Goal: Task Accomplishment & Management: Manage account settings

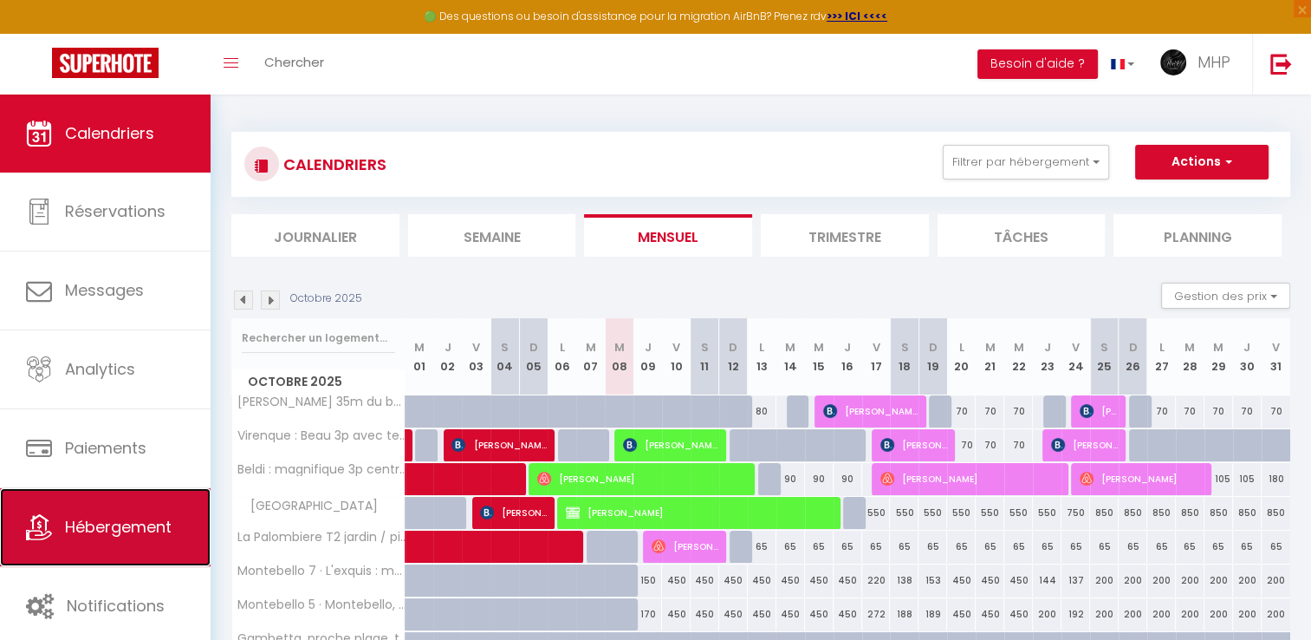
drag, startPoint x: 0, startPoint y: 0, endPoint x: 188, endPoint y: 511, distance: 544.1
click at [188, 511] on link "Hébergement" at bounding box center [105, 527] width 211 height 78
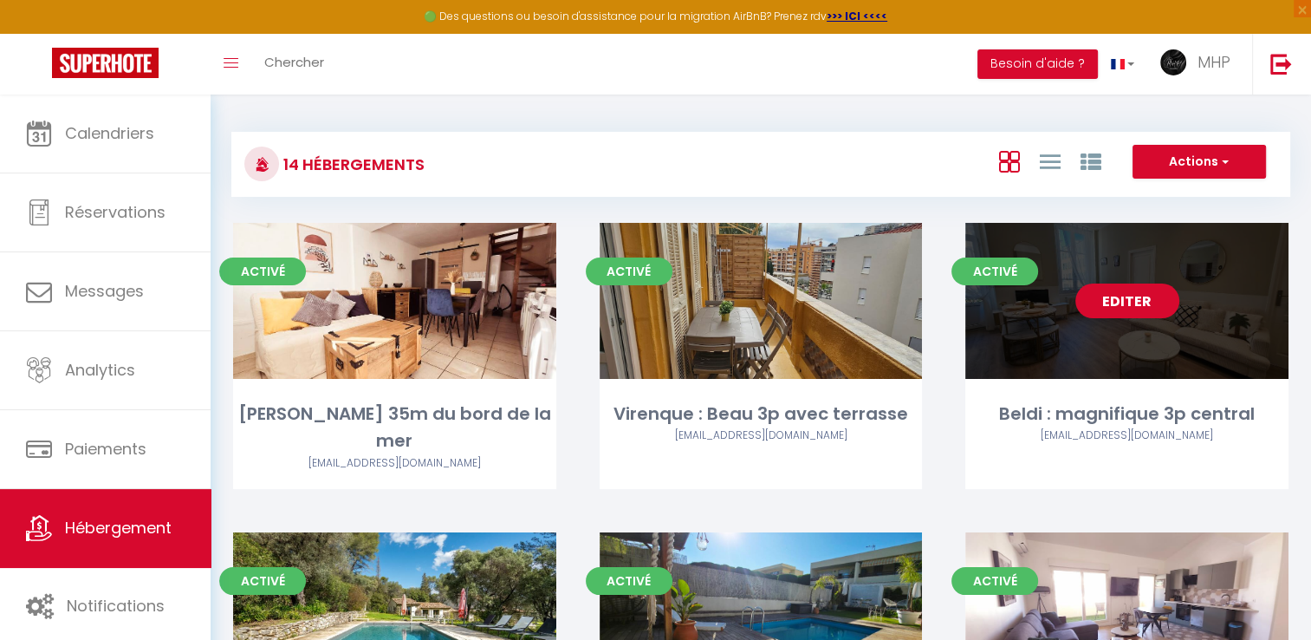
click at [1144, 294] on link "Editer" at bounding box center [1128, 300] width 104 height 35
select select "3"
select select "2"
select select "1"
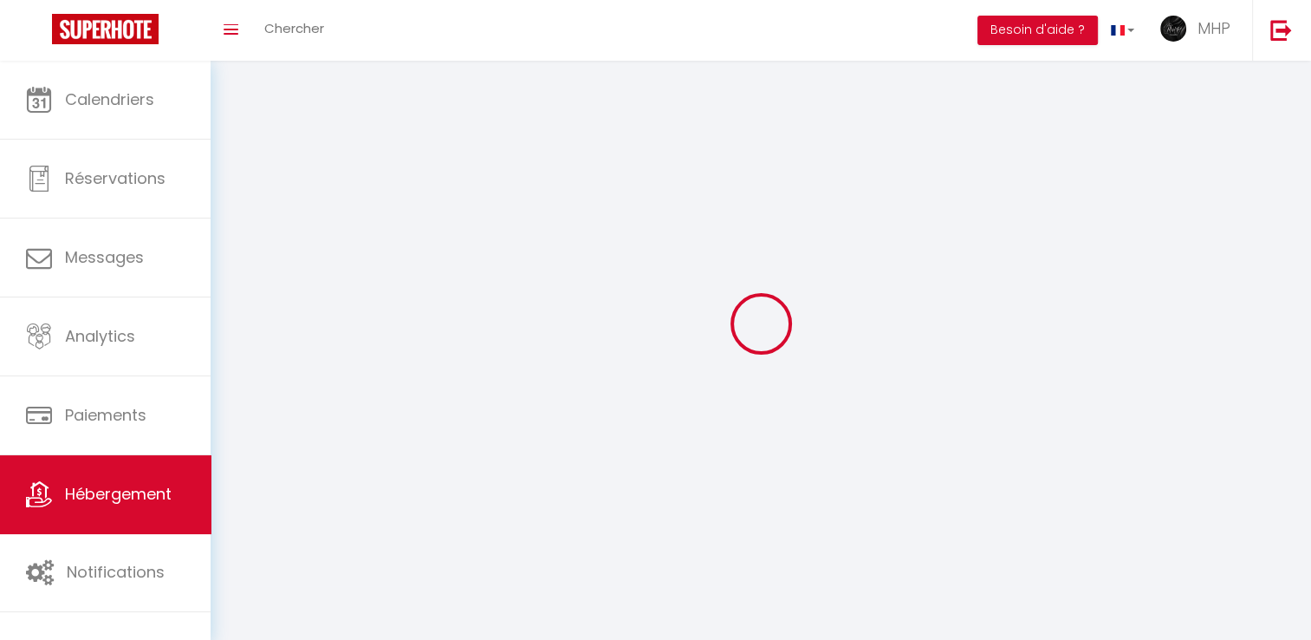
select select
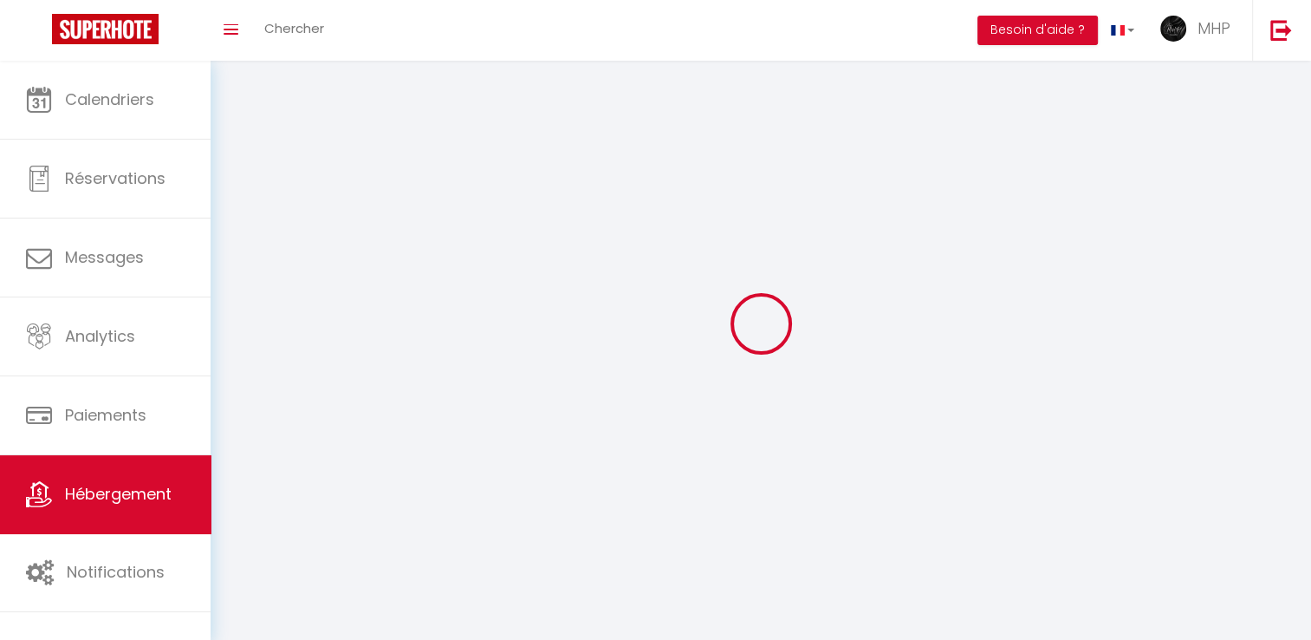
checkbox input "false"
select select
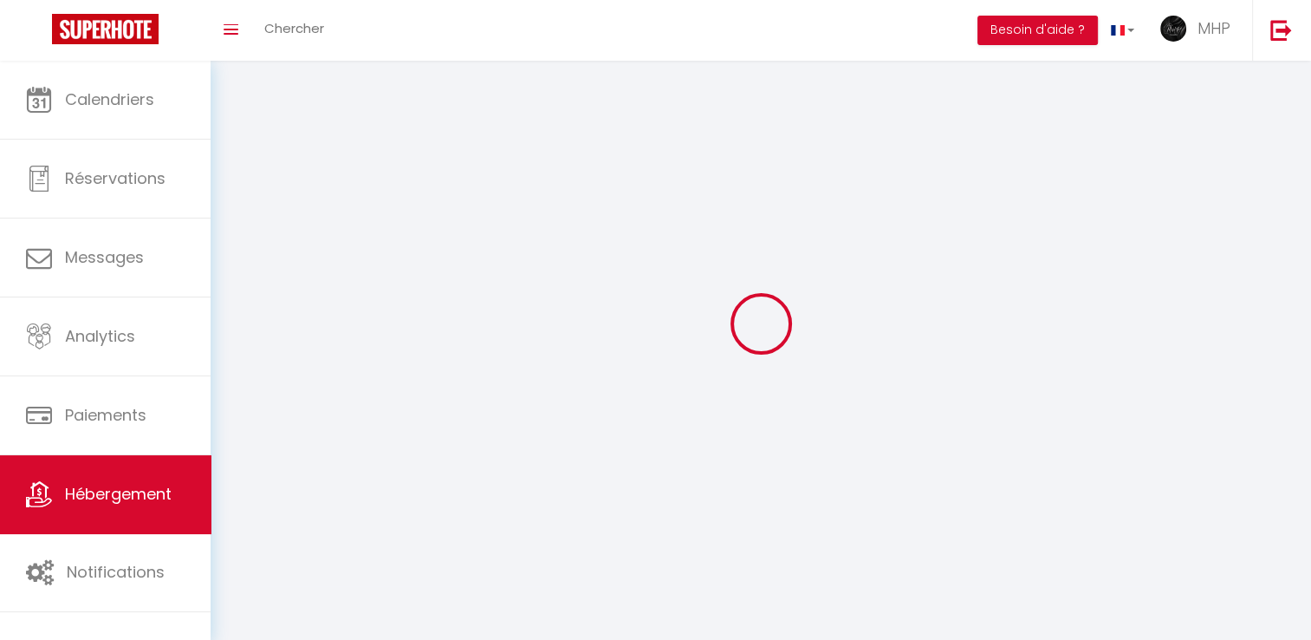
select select
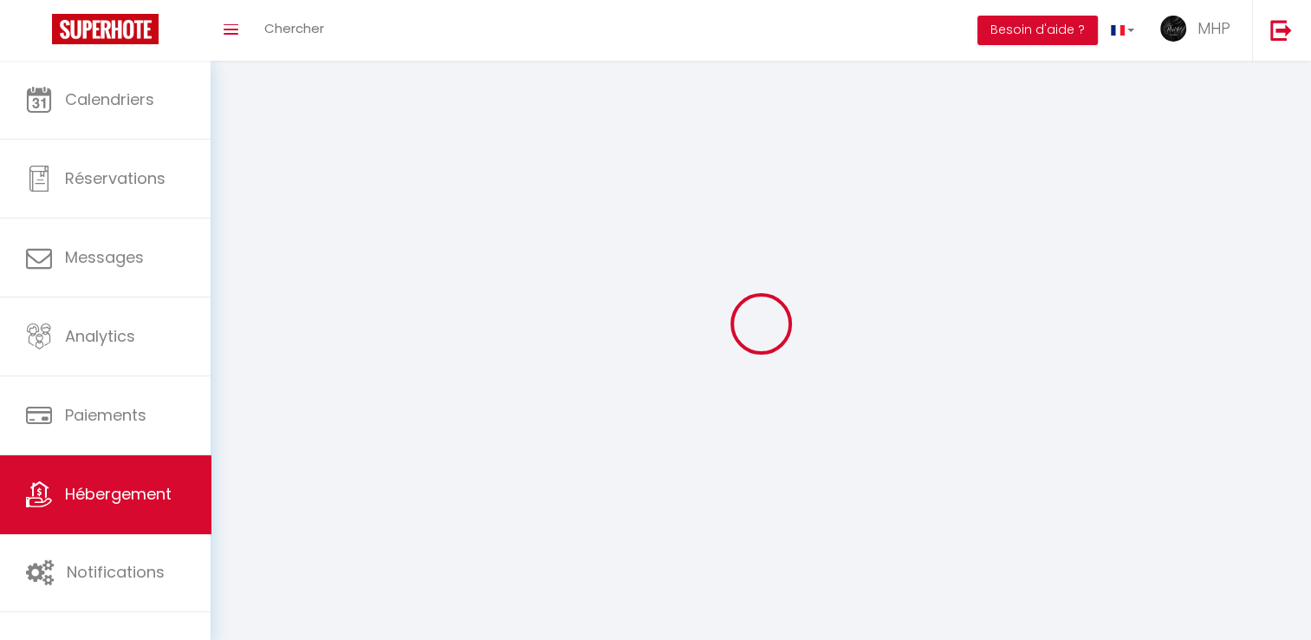
select select
checkbox input "false"
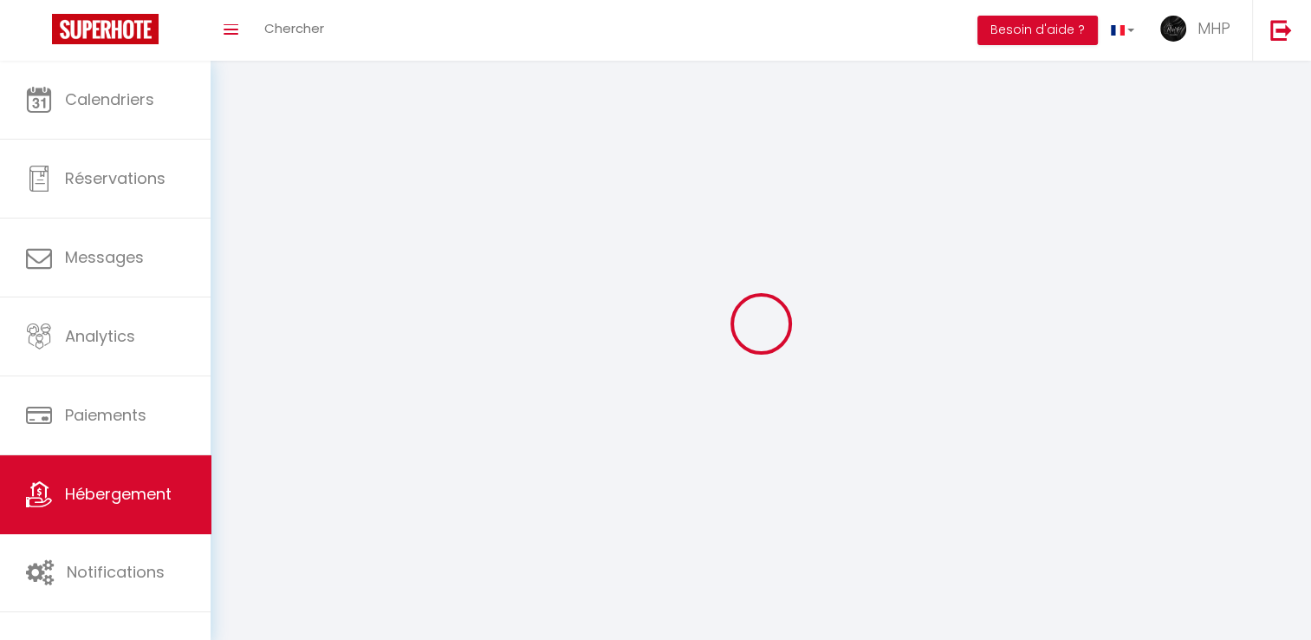
select select
select select "1"
select select
select select "28"
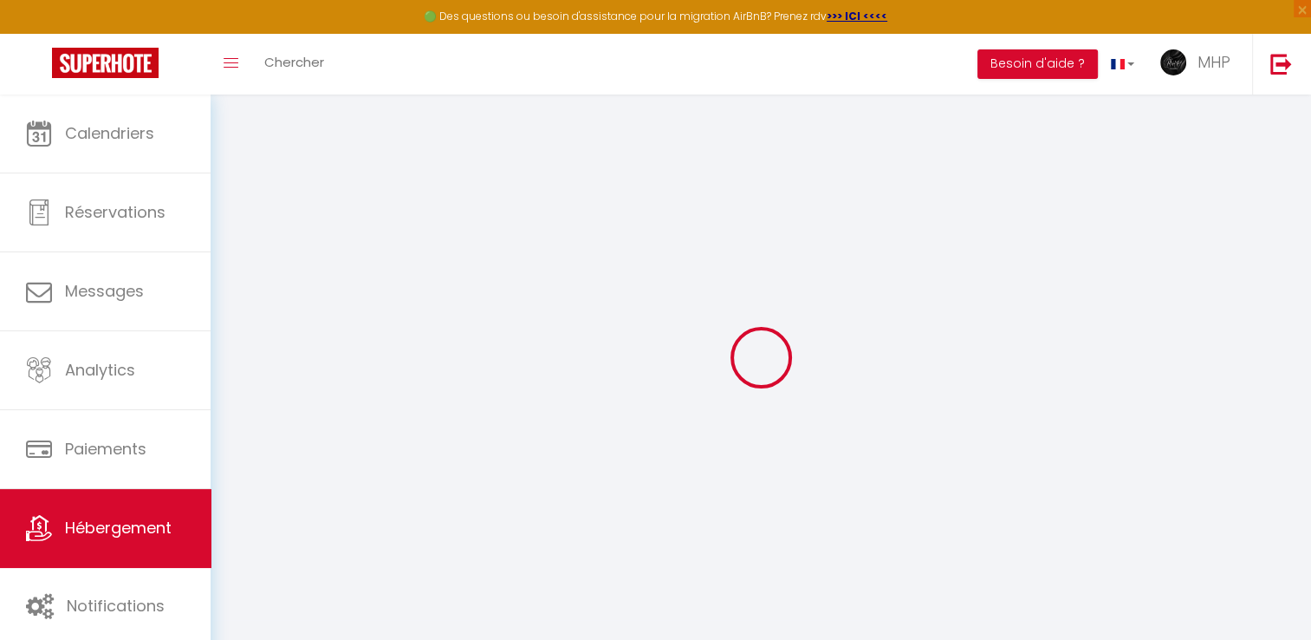
select select
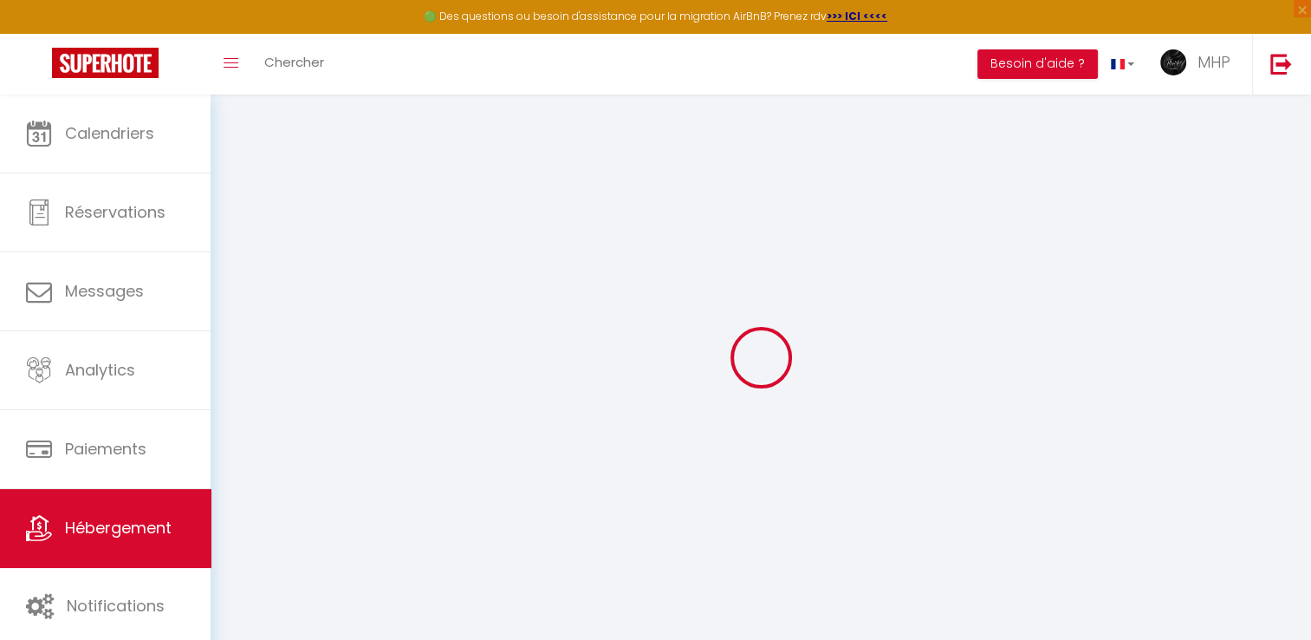
select select
checkbox input "false"
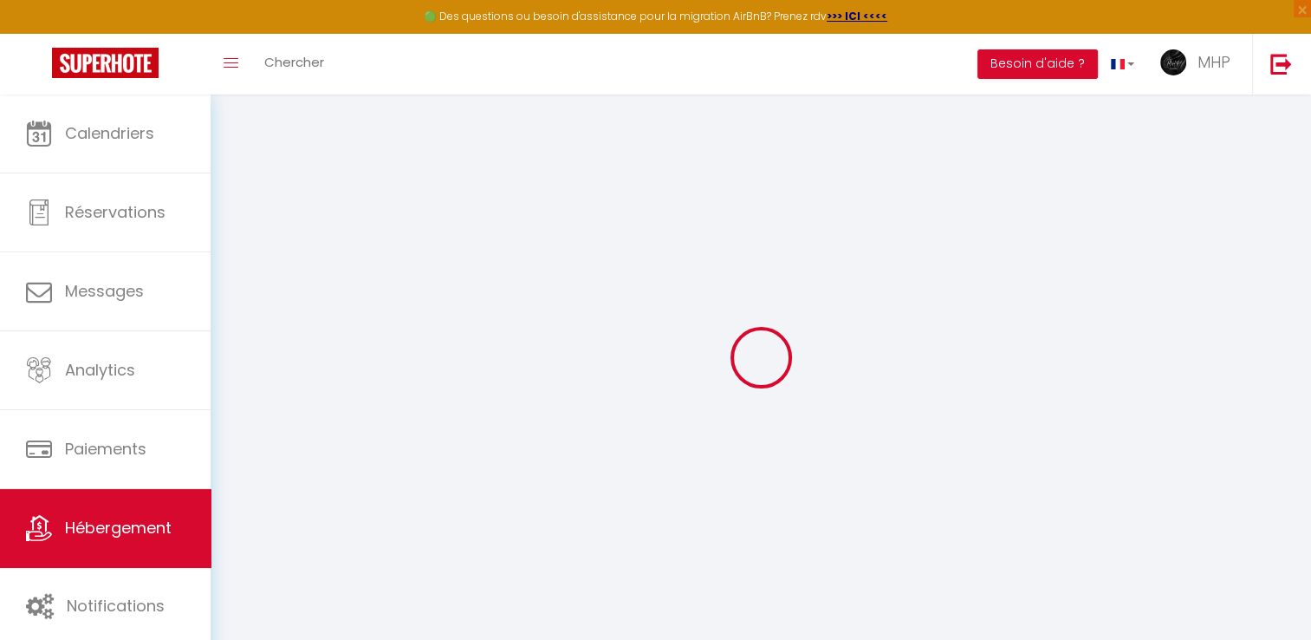
select select
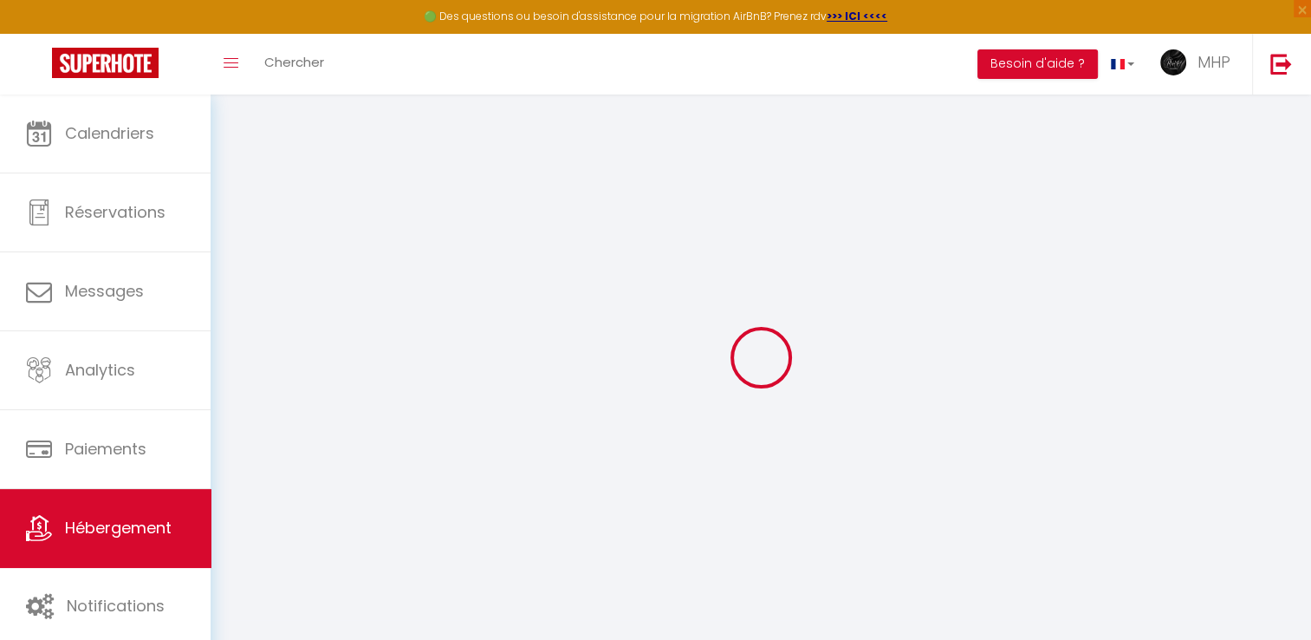
select select
checkbox input "false"
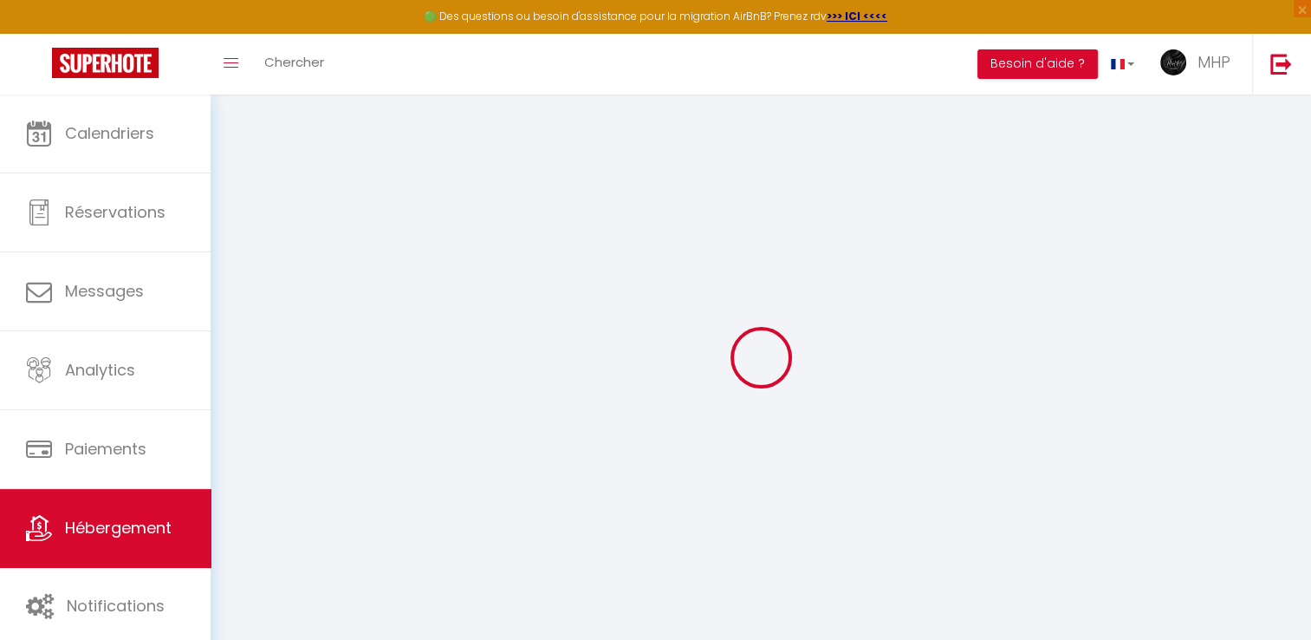
checkbox input "false"
select select
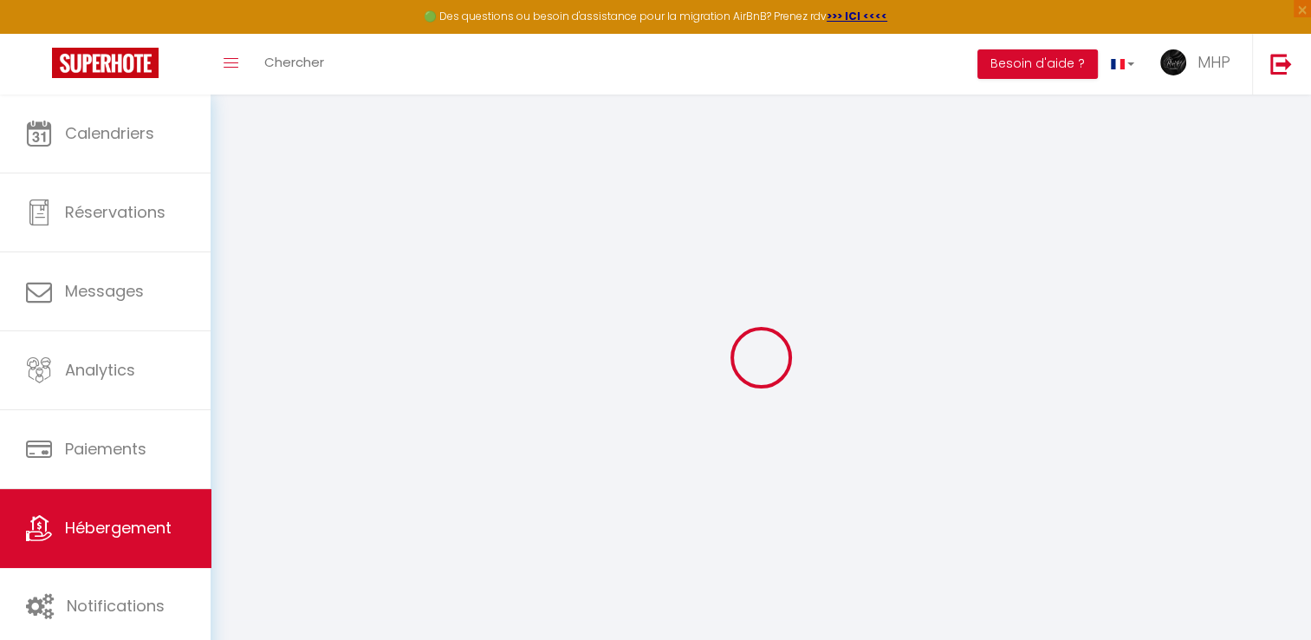
select select
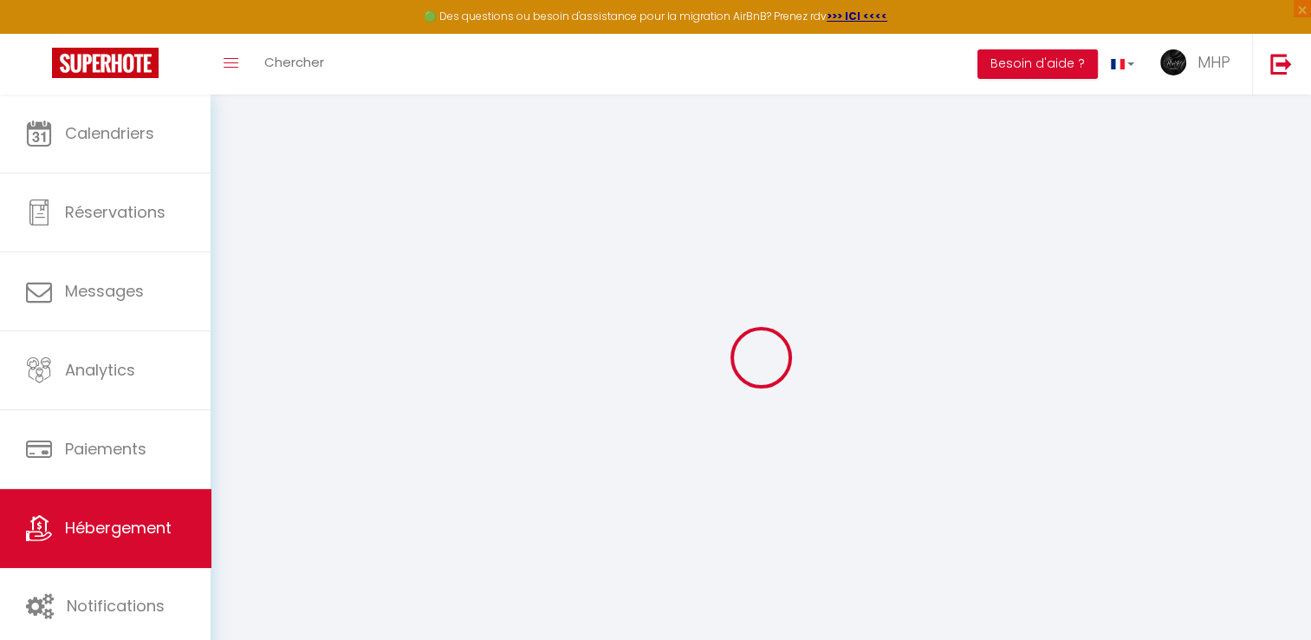
checkbox input "false"
select select
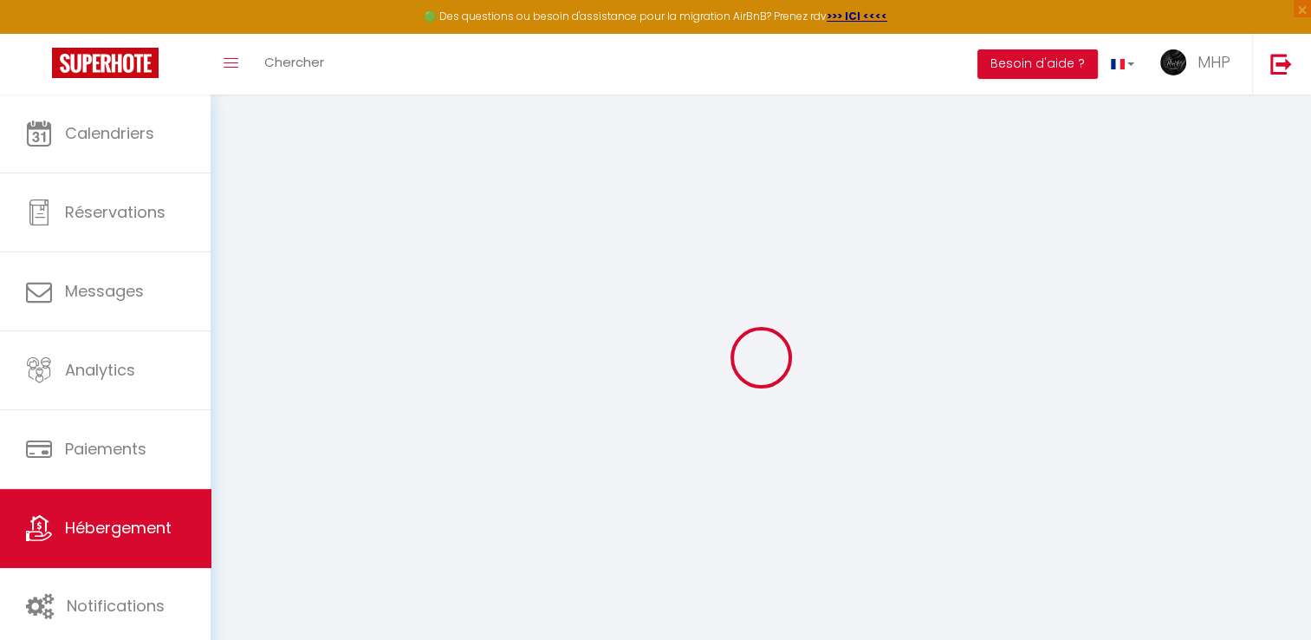
select select
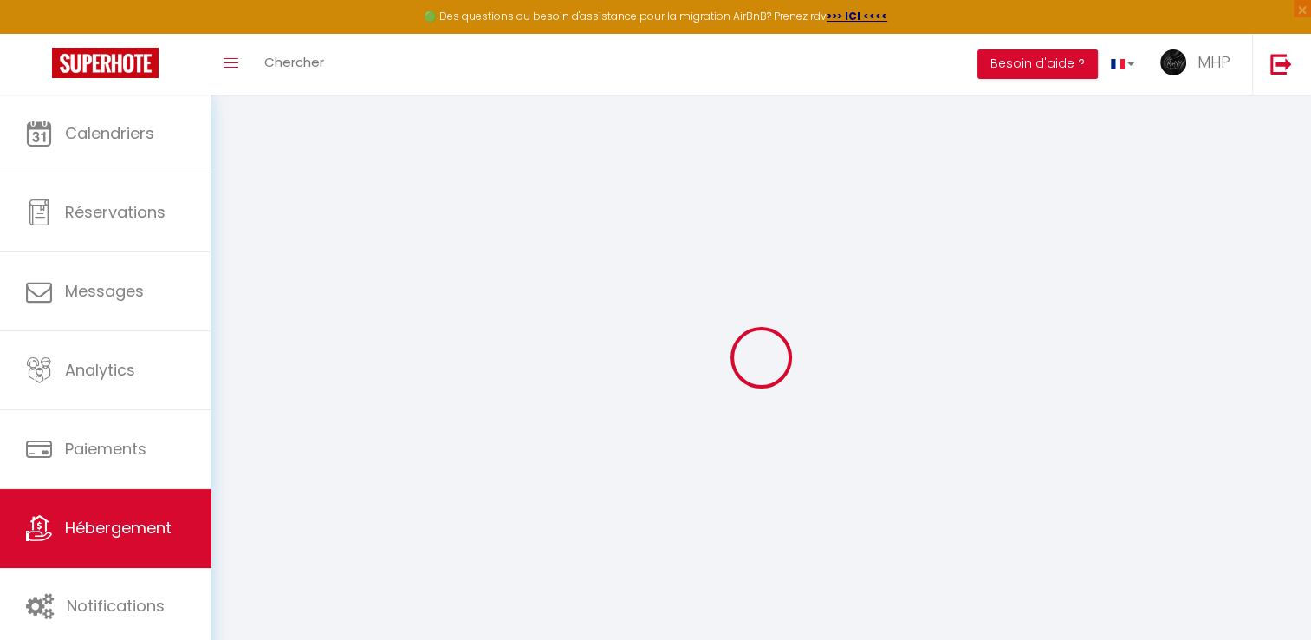
select select
checkbox input "false"
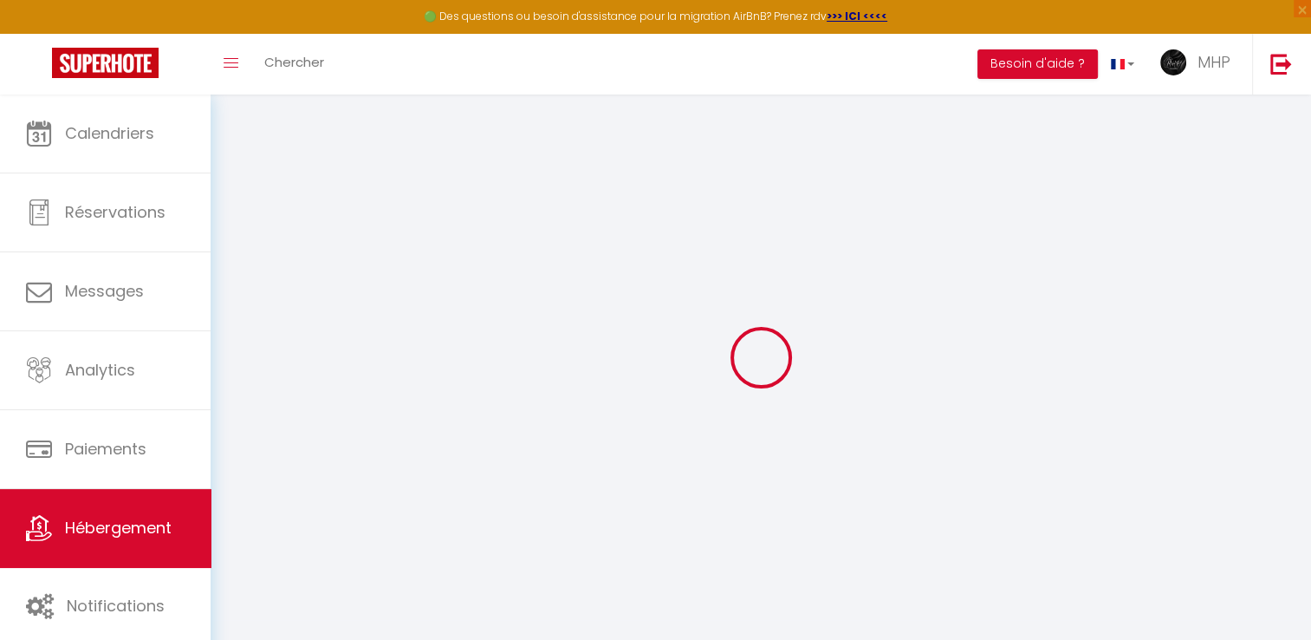
checkbox input "false"
select select
type input "Beldi : magnifique 3p central"
type input "[PERSON_NAME]"
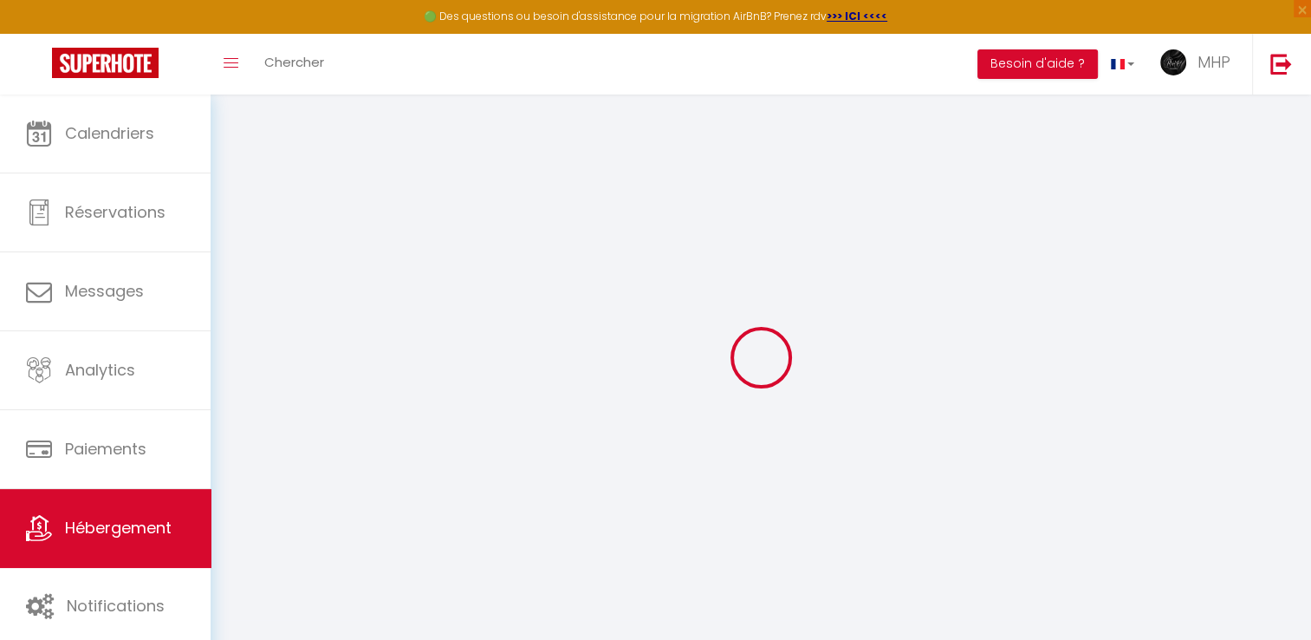
type input "verrier"
select select "2"
type input "150"
type input "90"
type input "05"
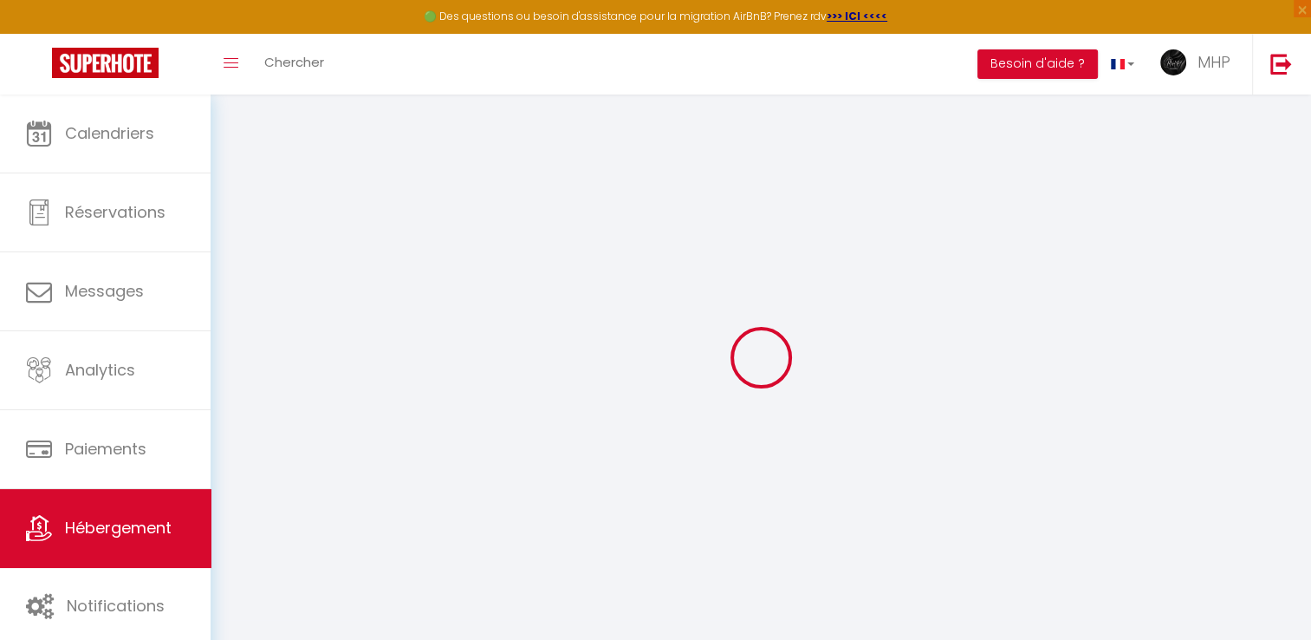
type input "0100"
type input "800"
select select
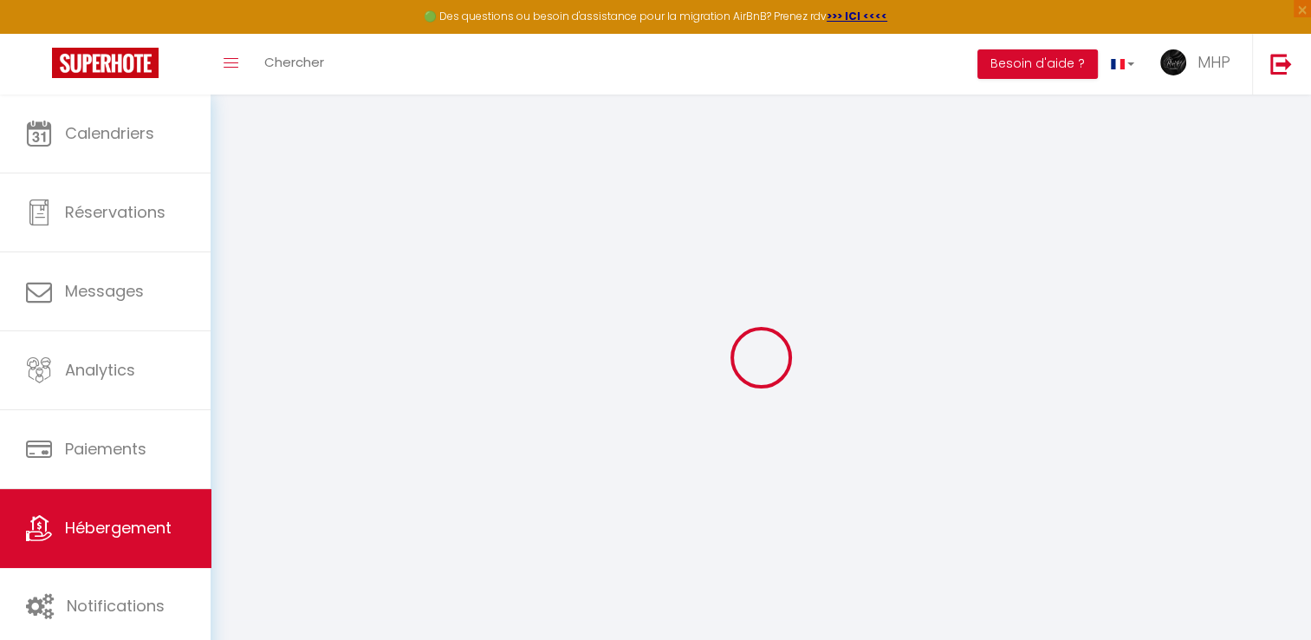
select select
type input "[STREET_ADDRESS]"
type input "06000"
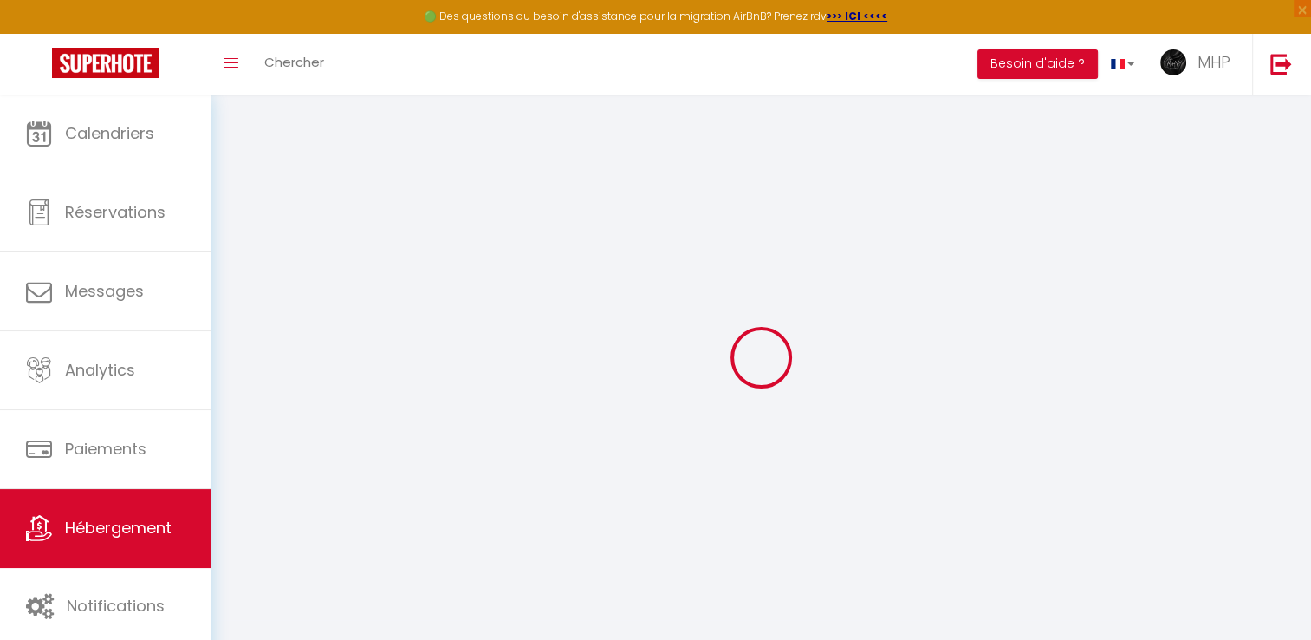
type input "Nice"
type input "[EMAIL_ADDRESS][DOMAIN_NAME]"
select select "13859"
checkbox input "false"
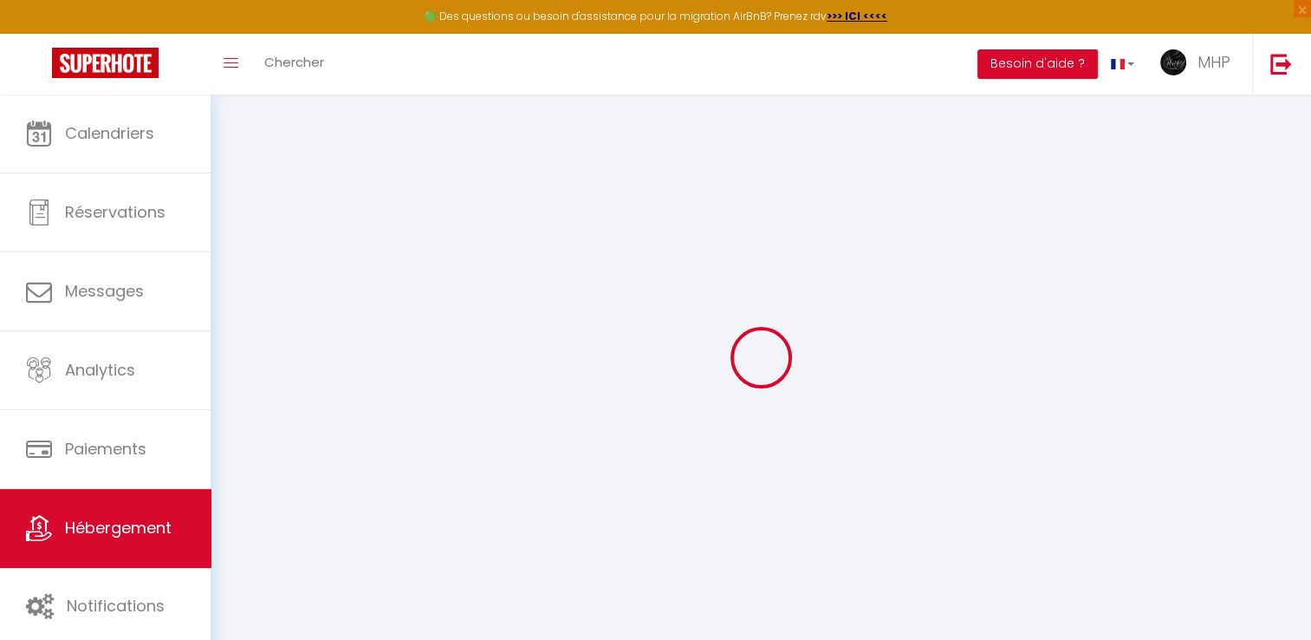
checkbox input "true"
checkbox input "false"
radio input "true"
type input "90"
type input "0"
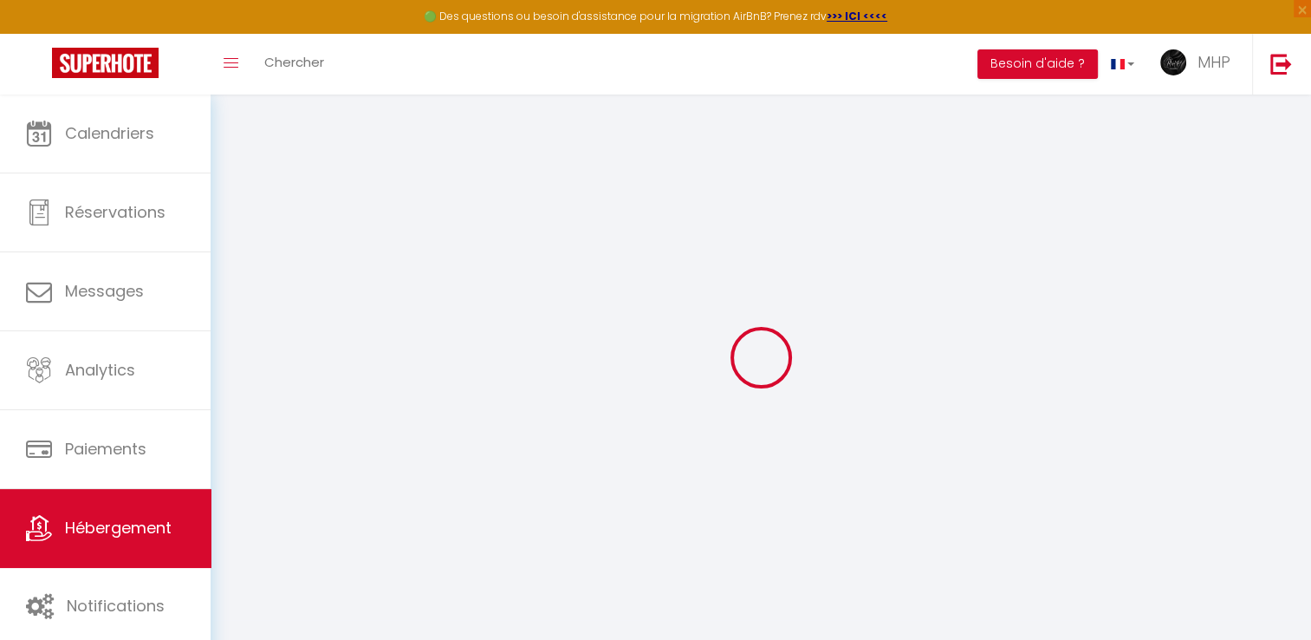
type input "0"
select select "40441"
select select "42570"
select select
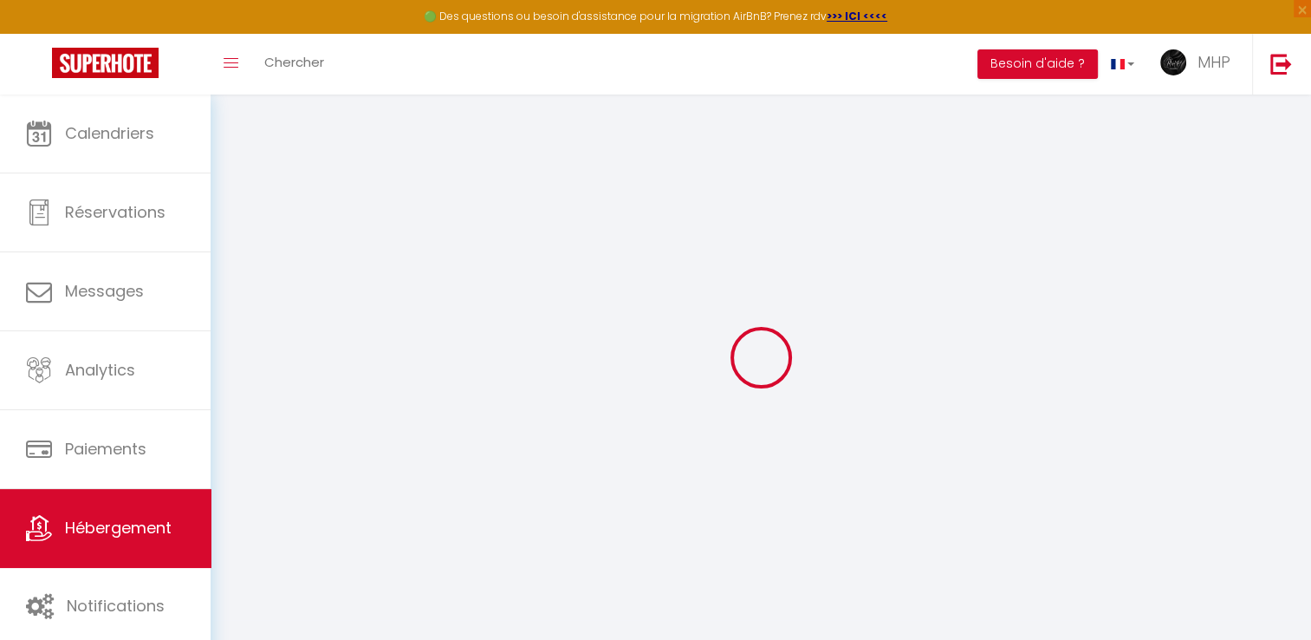
select select
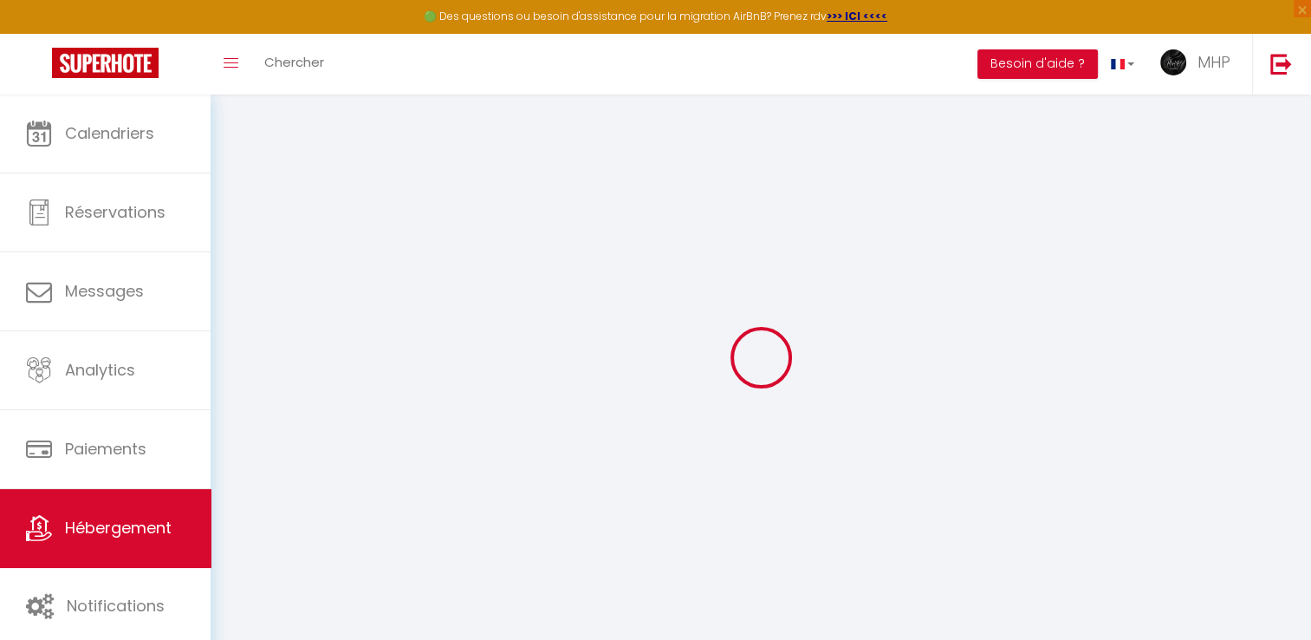
checkbox input "false"
checkbox input "true"
checkbox input "false"
select select
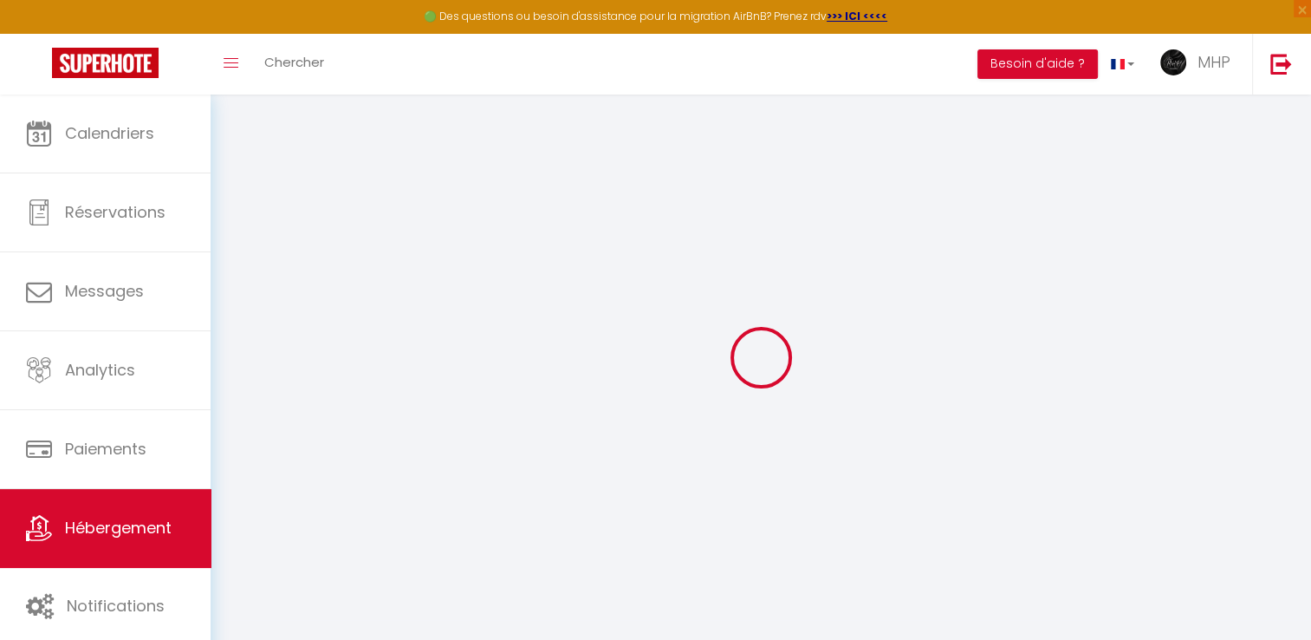
select select
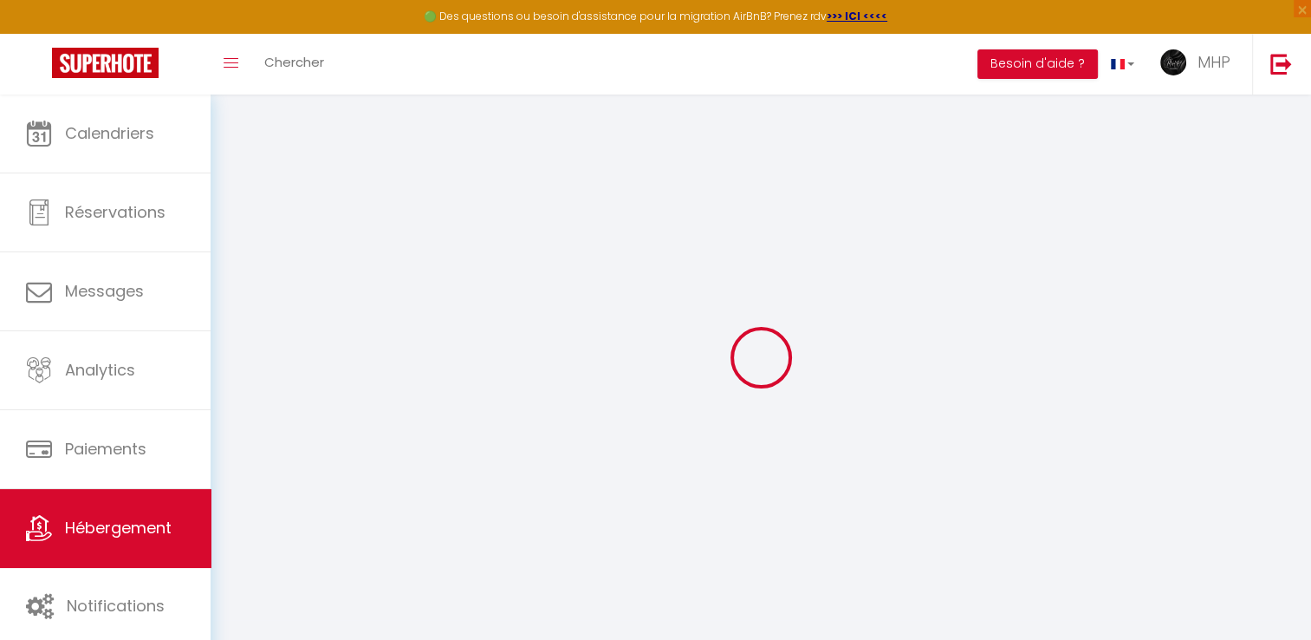
checkbox input "false"
checkbox input "true"
checkbox input "false"
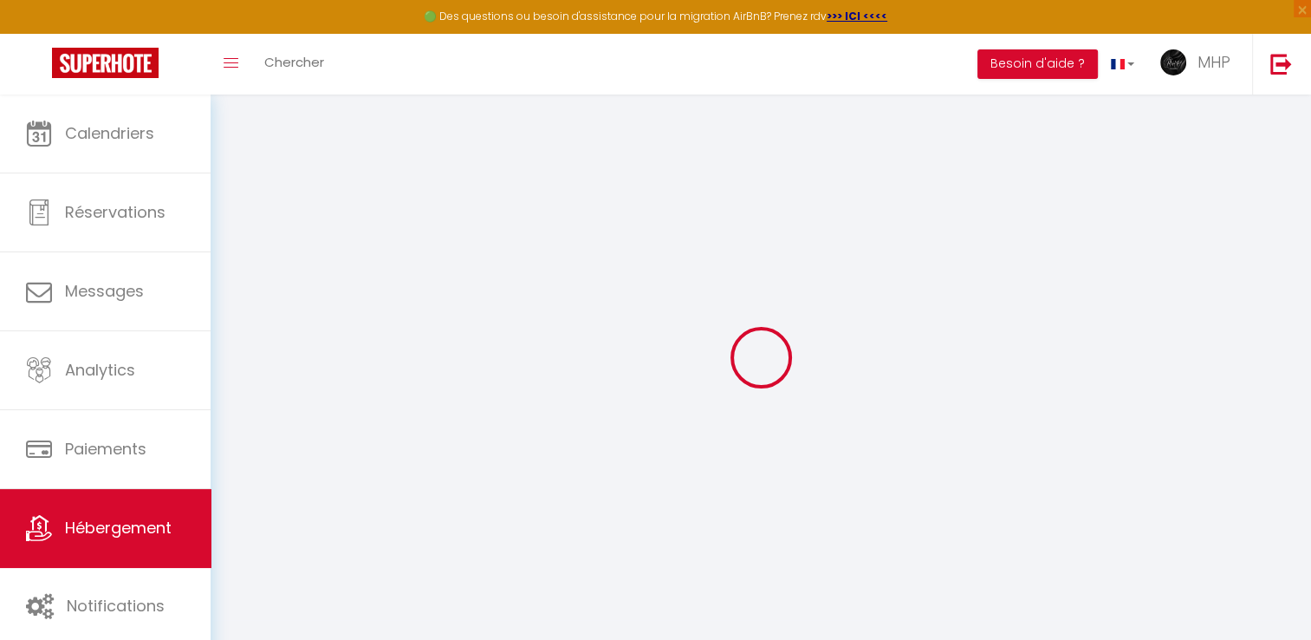
checkbox input "false"
checkbox input "true"
checkbox input "false"
select select "16:00"
select select "21:00"
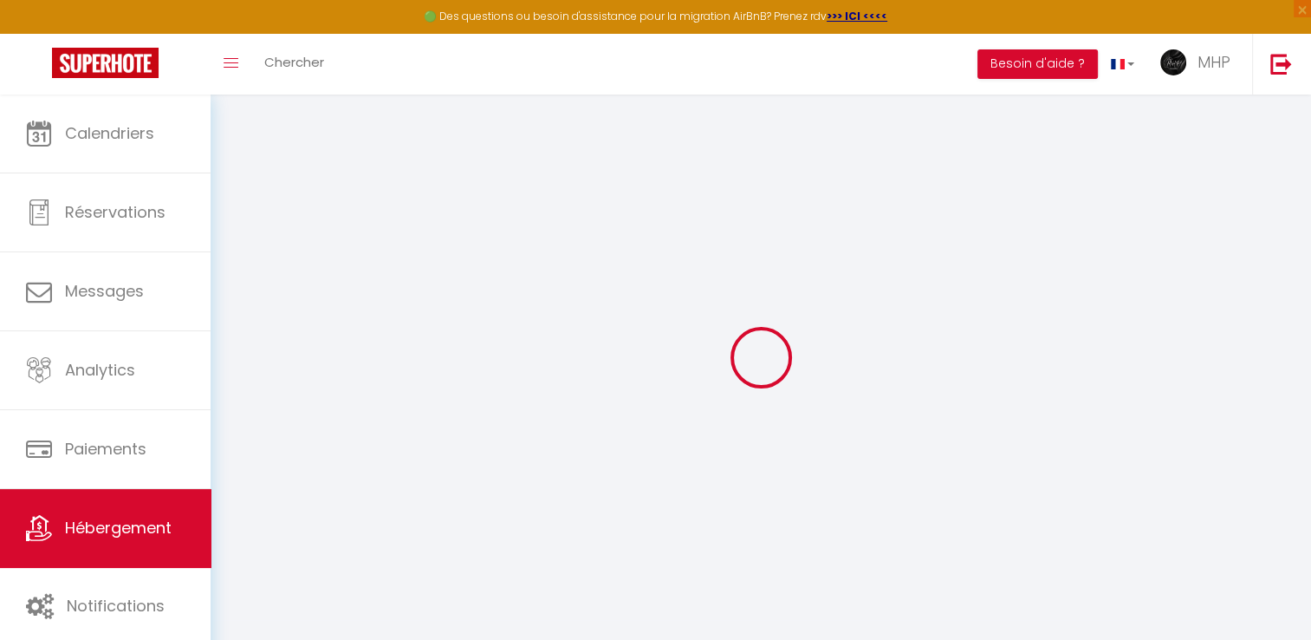
select select "10:30"
select select "30"
select select "120"
select select "08:00"
checkbox input "false"
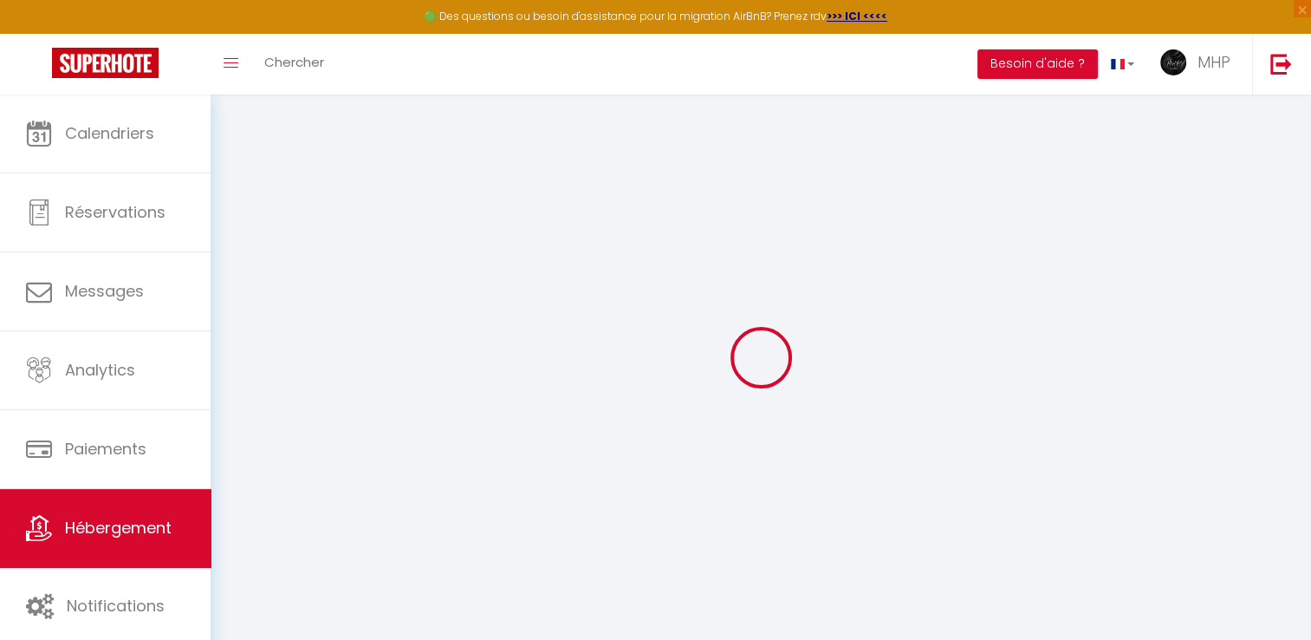
checkbox input "false"
checkbox input "true"
checkbox input "false"
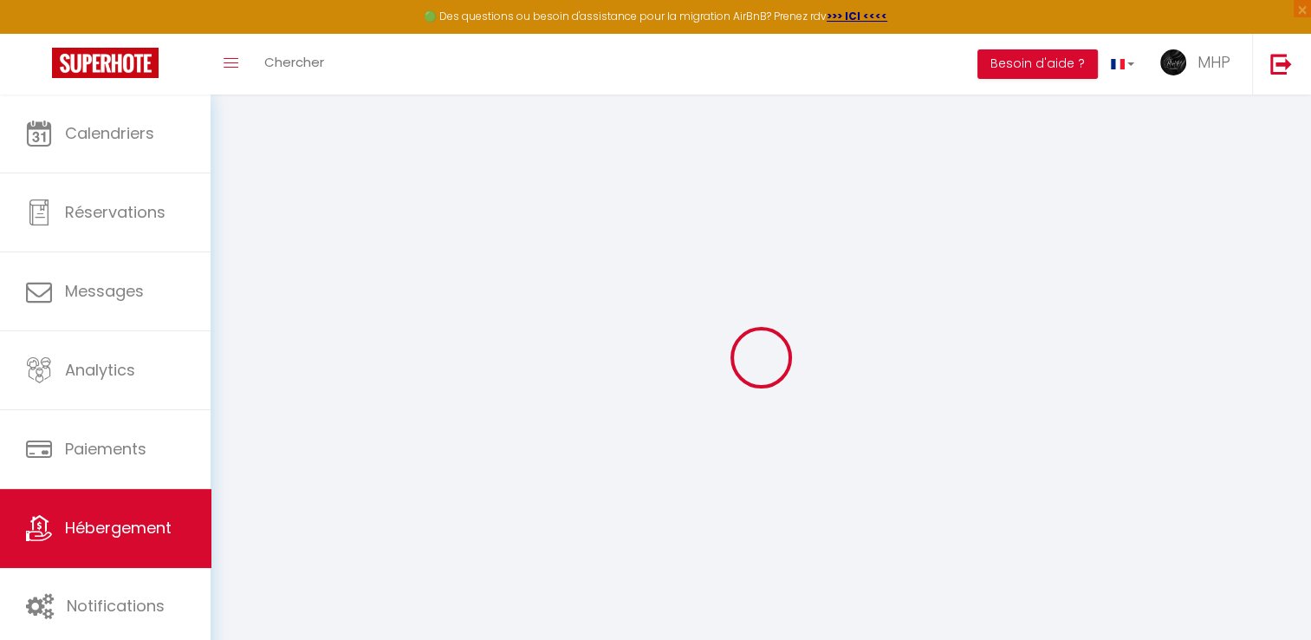
checkbox input "true"
checkbox input "false"
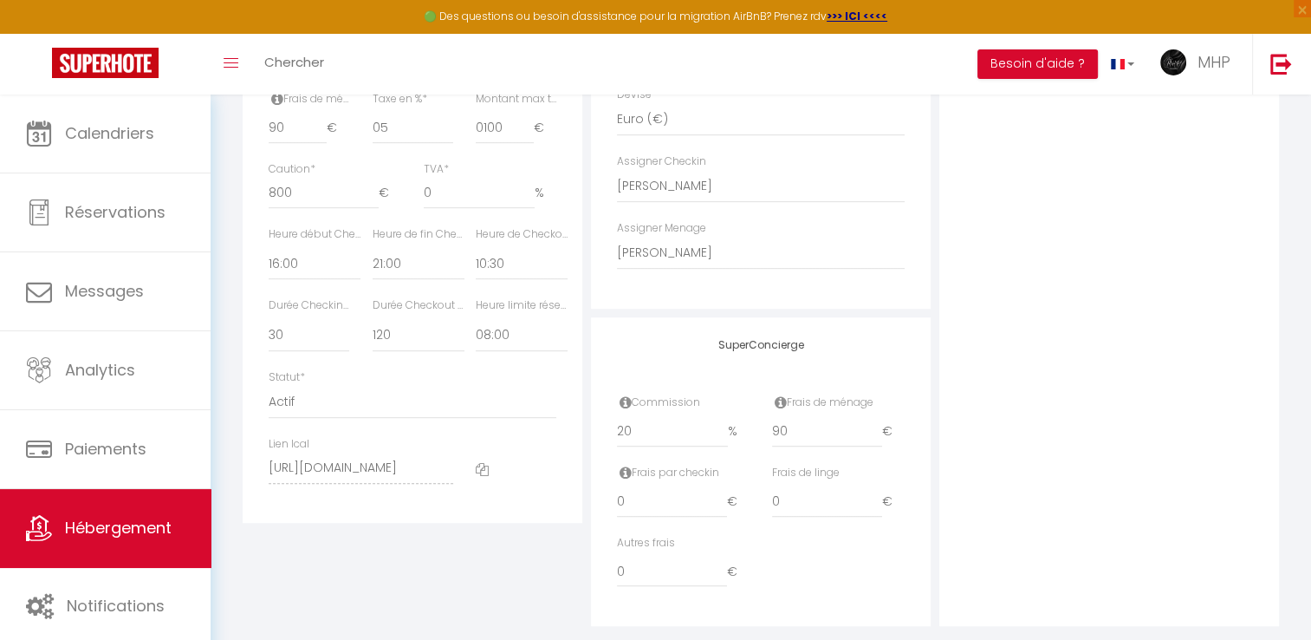
scroll to position [859, 0]
click at [485, 474] on icon at bounding box center [482, 467] width 13 height 13
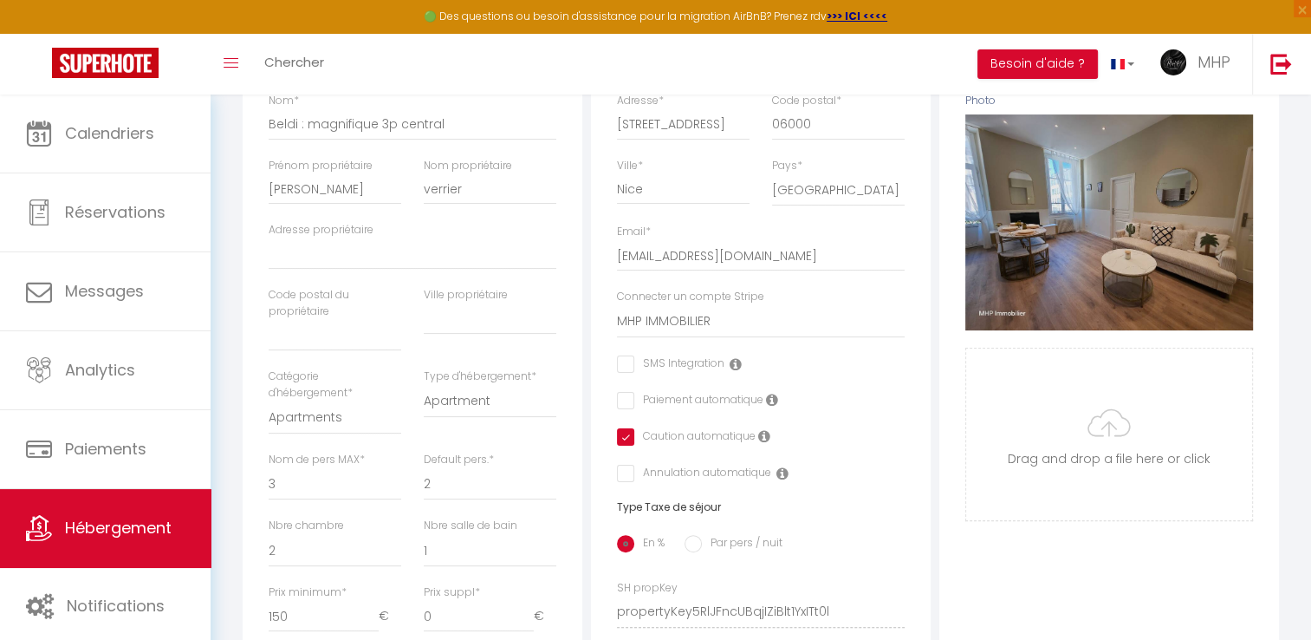
scroll to position [0, 0]
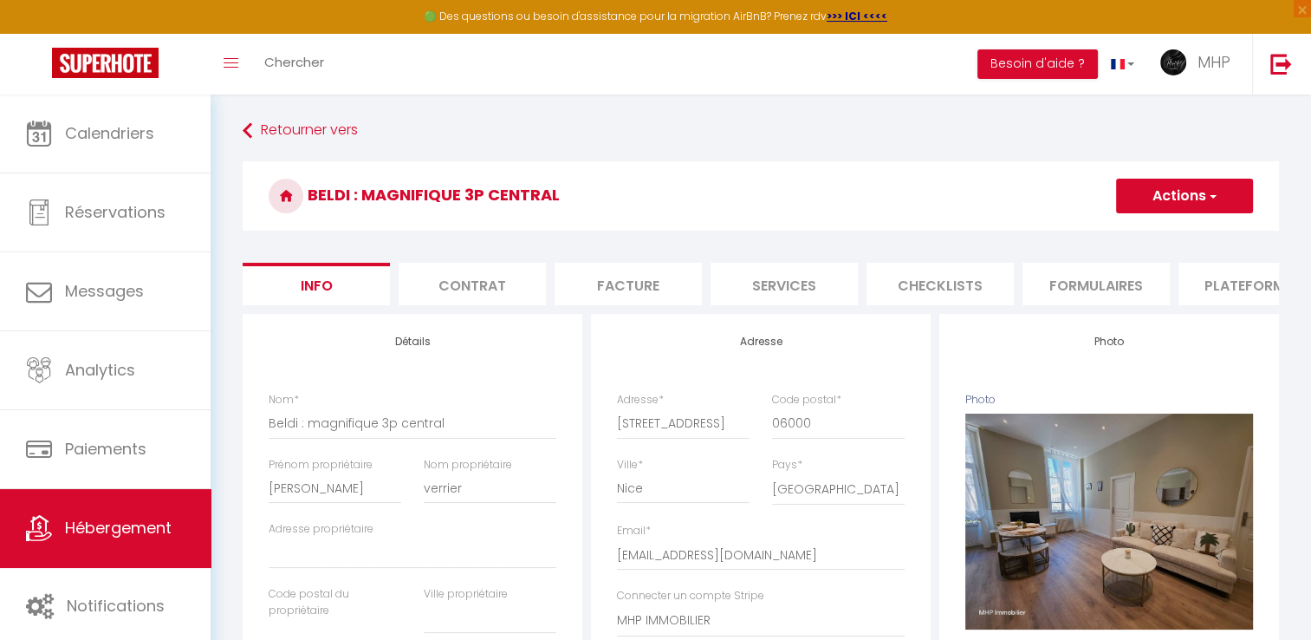
click at [1227, 277] on li "Plateformes" at bounding box center [1252, 284] width 147 height 42
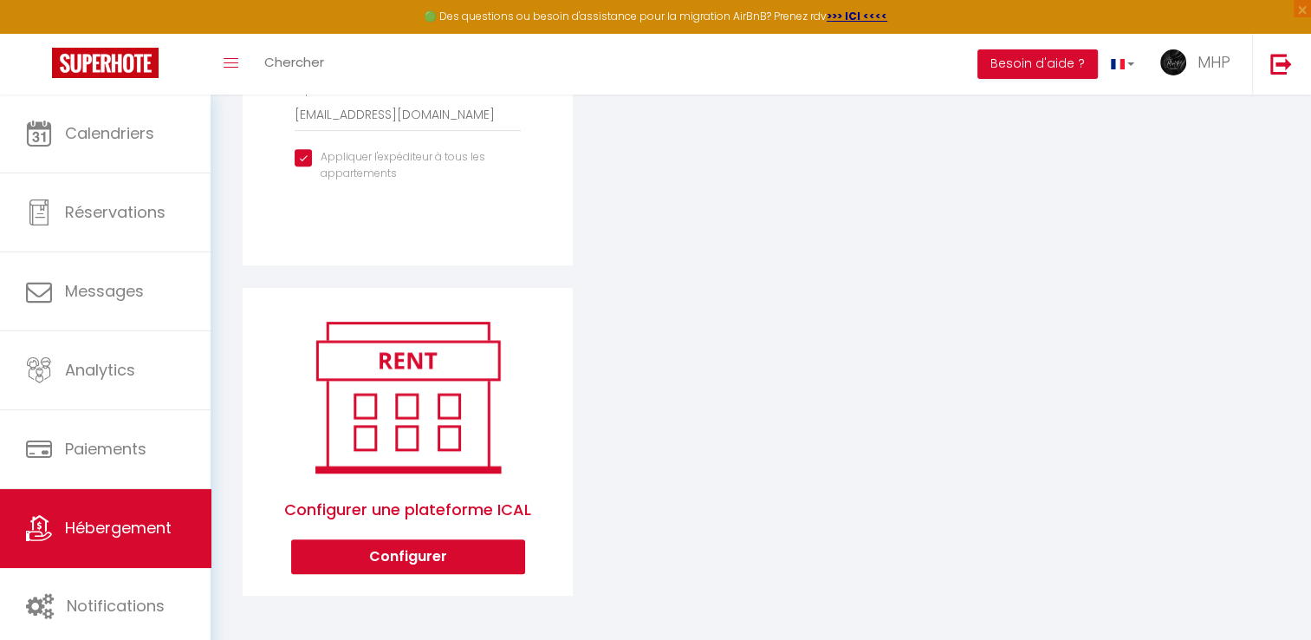
scroll to position [712, 0]
click at [478, 561] on button "Configurer" at bounding box center [408, 556] width 234 height 35
select select "1"
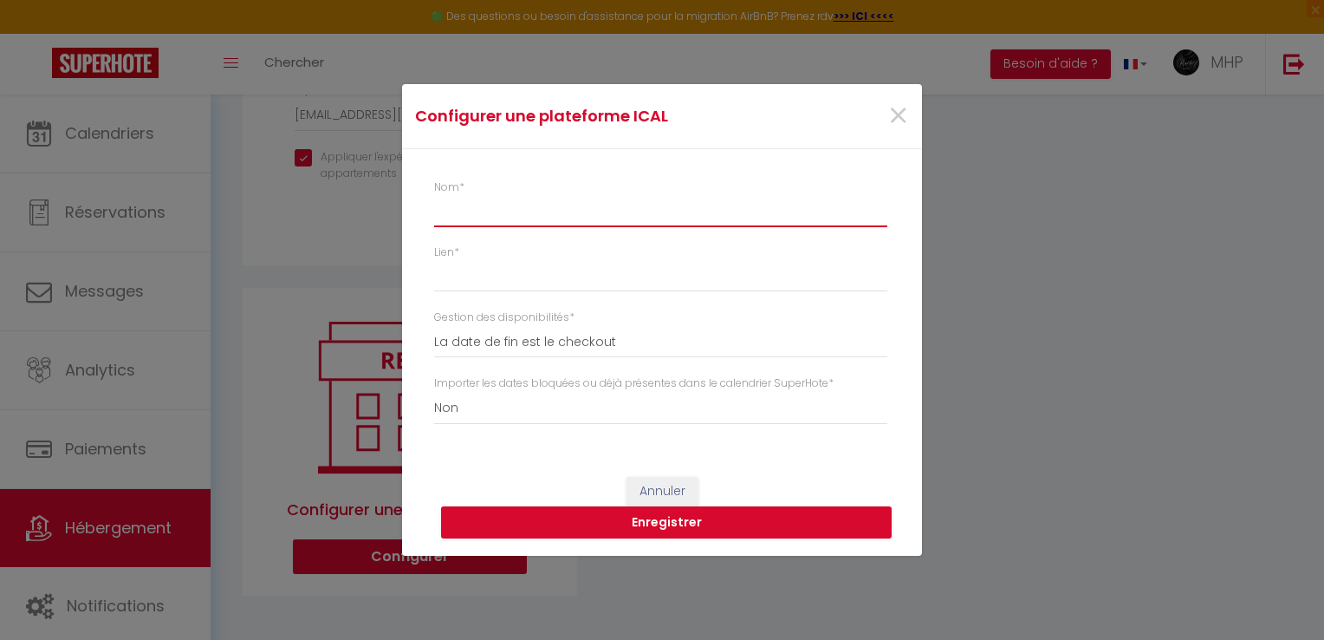
click at [513, 208] on input "Nom *" at bounding box center [660, 211] width 453 height 31
type input "AMIVAC BELDI"
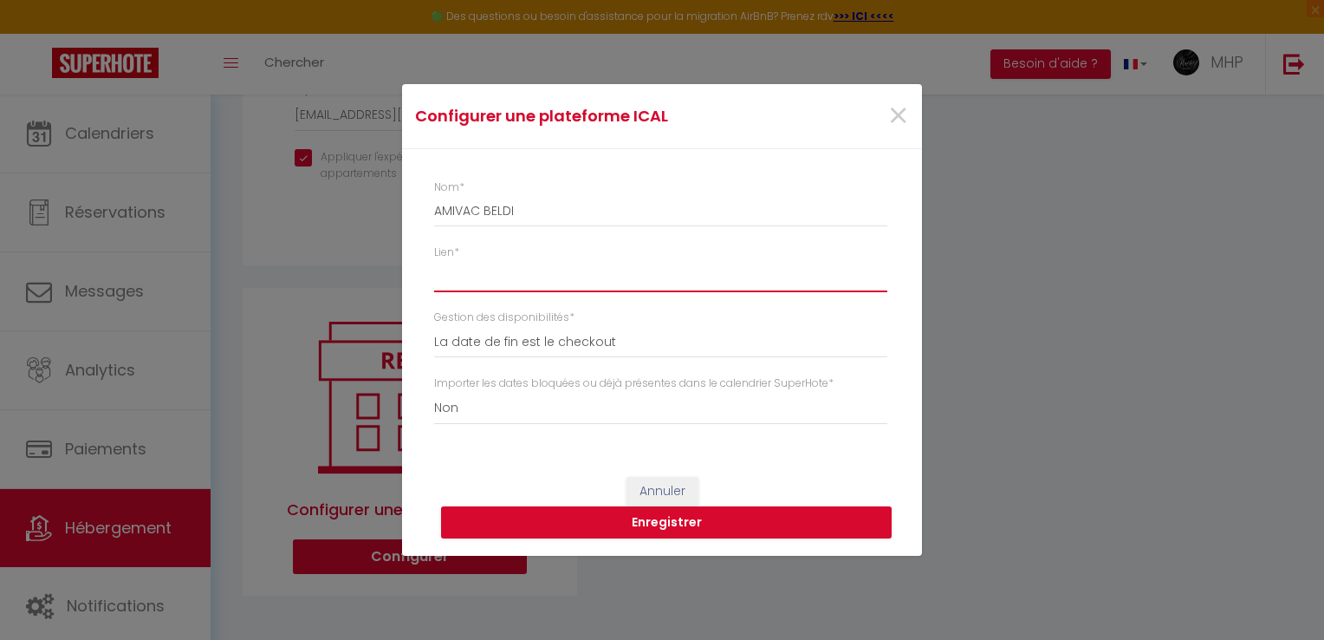
click at [553, 270] on input "Lien *" at bounding box center [660, 275] width 453 height 31
paste input "[URL][DOMAIN_NAME]"
type input "[URL][DOMAIN_NAME]"
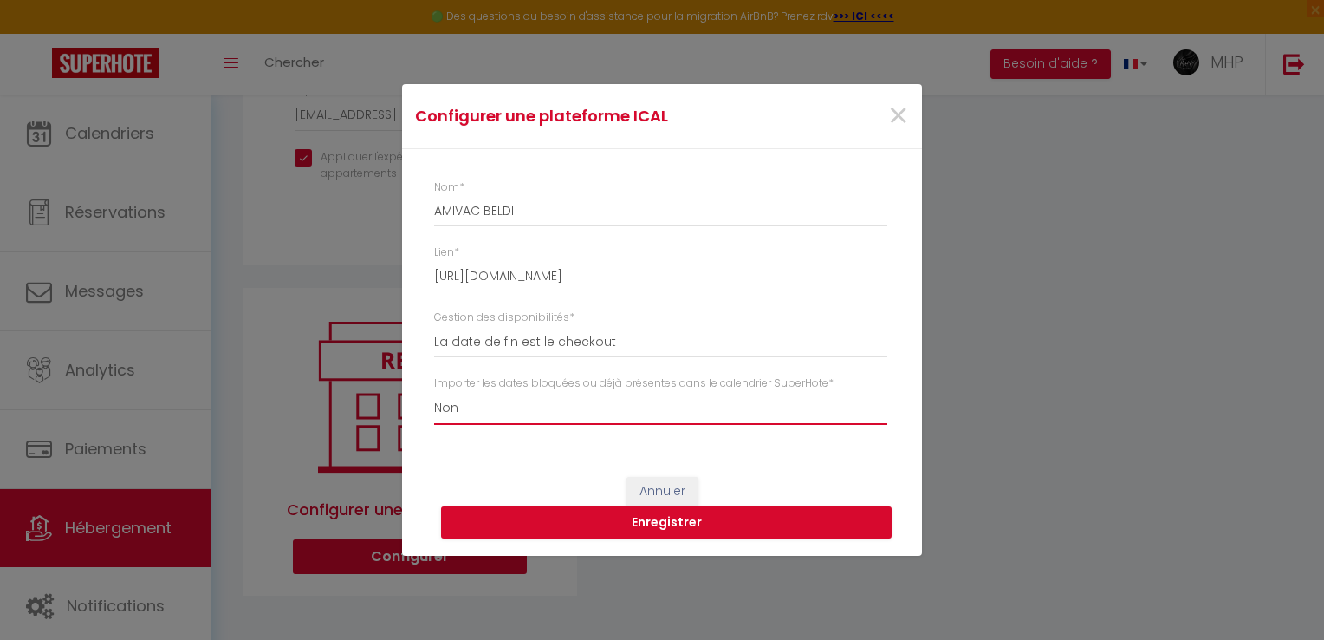
click at [580, 409] on select "Oui Non" at bounding box center [660, 408] width 453 height 33
select select "true"
click at [434, 392] on select "Oui Non" at bounding box center [660, 408] width 453 height 33
click at [661, 524] on button "Enregistrer" at bounding box center [666, 522] width 451 height 33
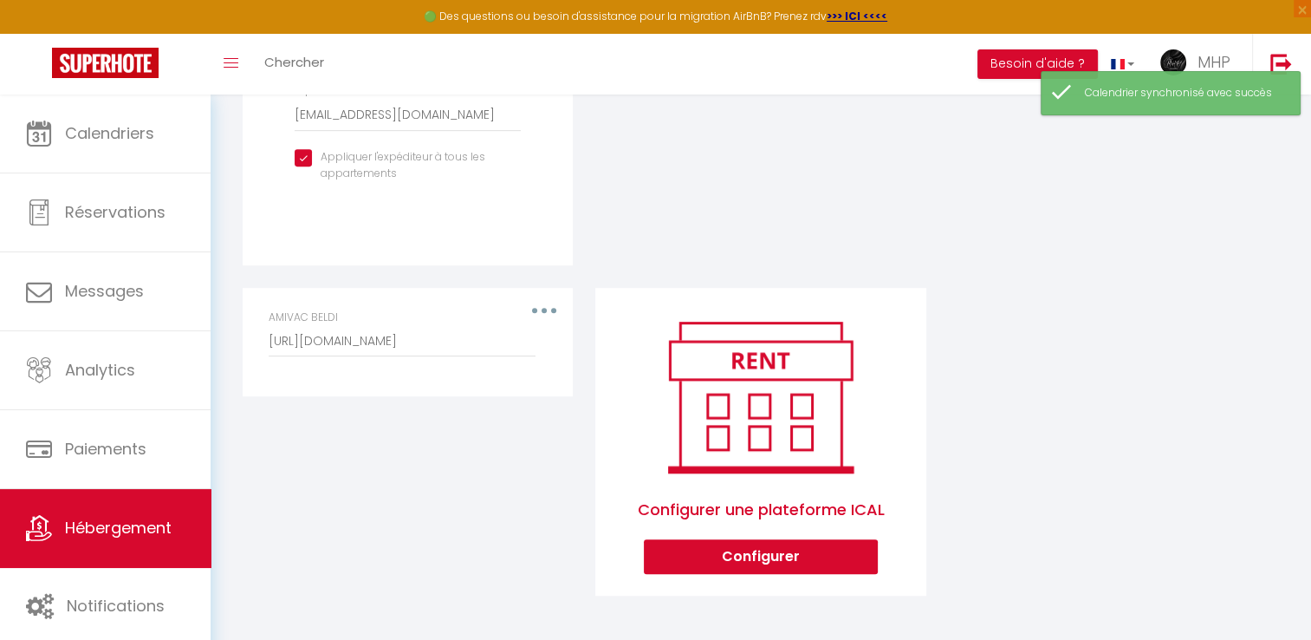
scroll to position [153, 0]
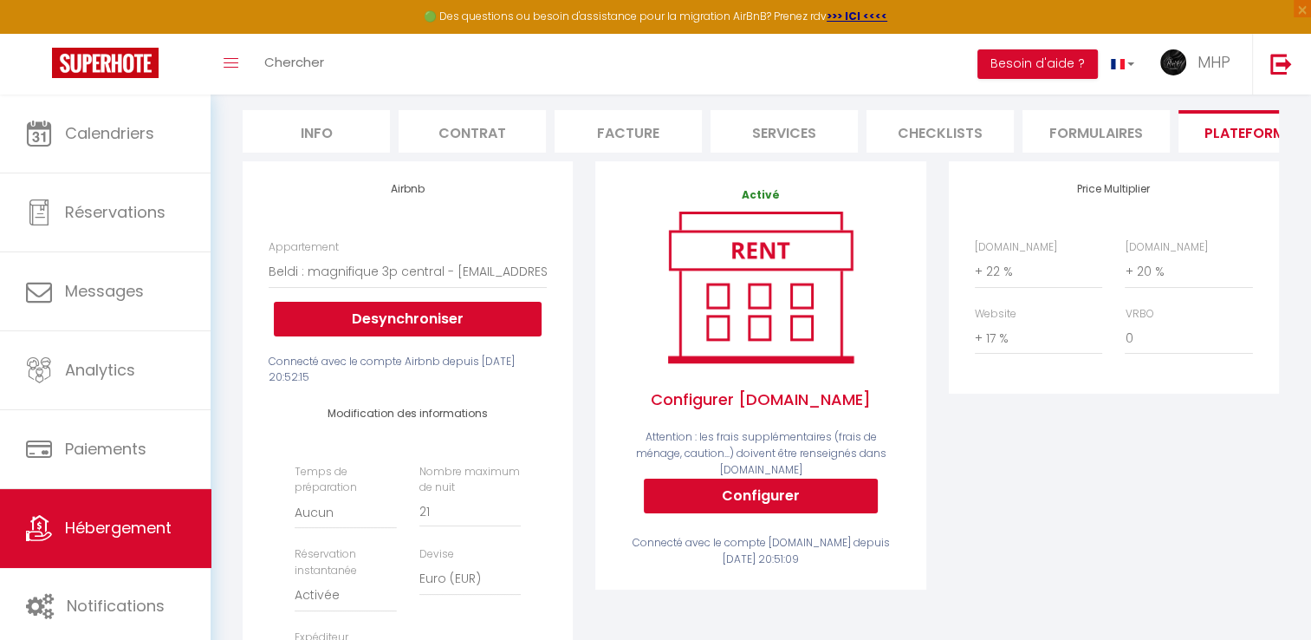
click at [351, 132] on li "Info" at bounding box center [316, 131] width 147 height 42
checkbox input "false"
checkbox input "true"
checkbox input "false"
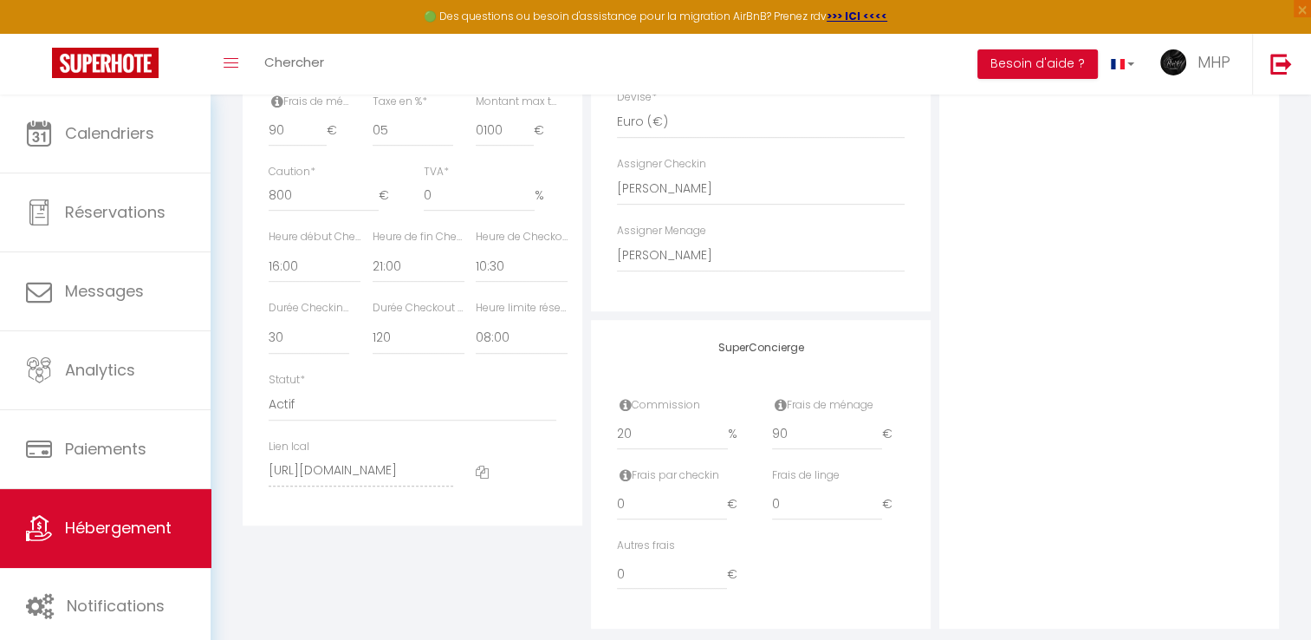
scroll to position [878, 0]
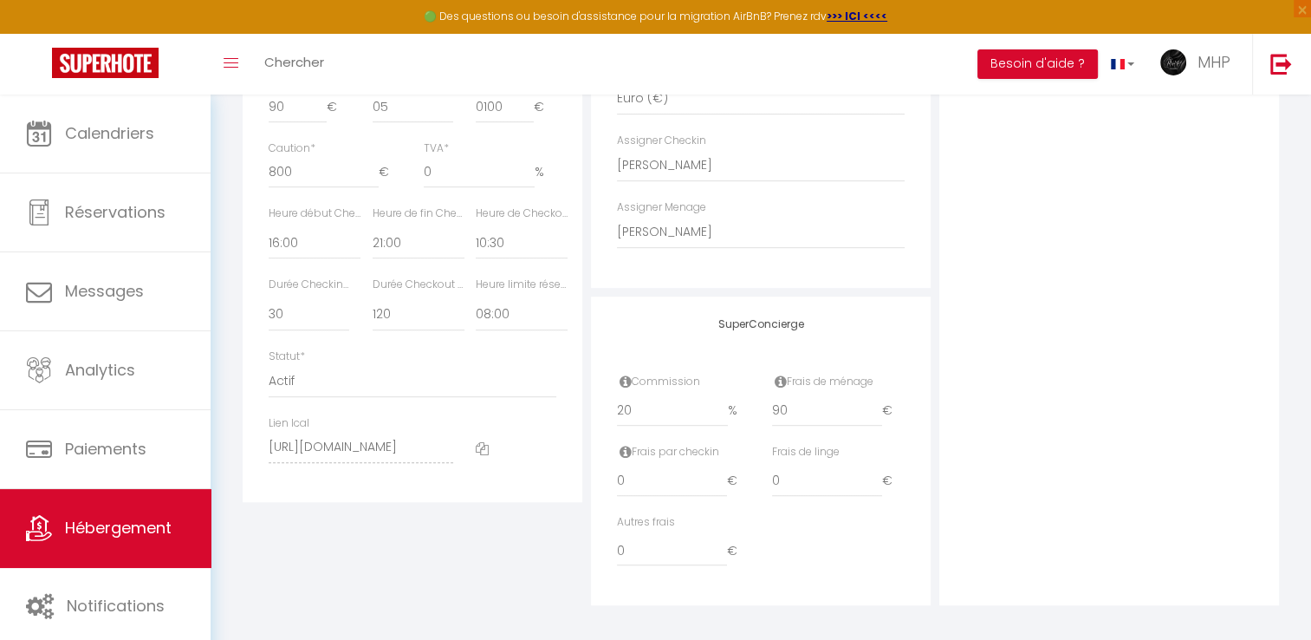
click at [479, 452] on icon at bounding box center [482, 448] width 13 height 13
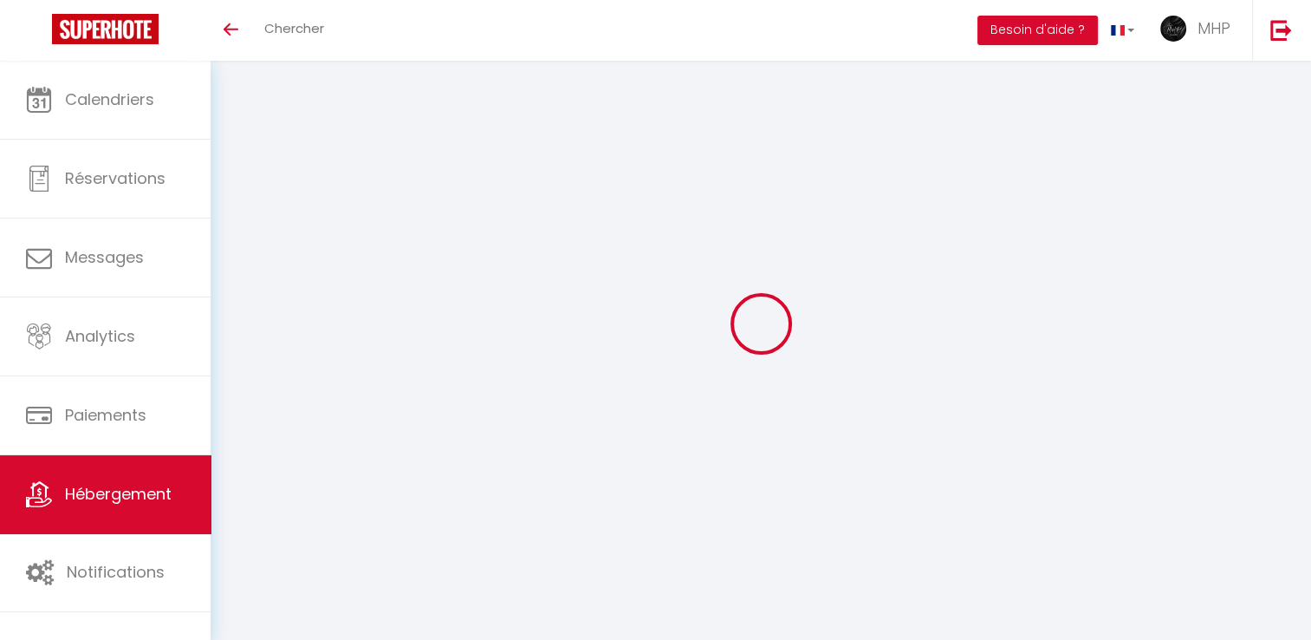
checkbox input "false"
checkbox input "true"
checkbox input "false"
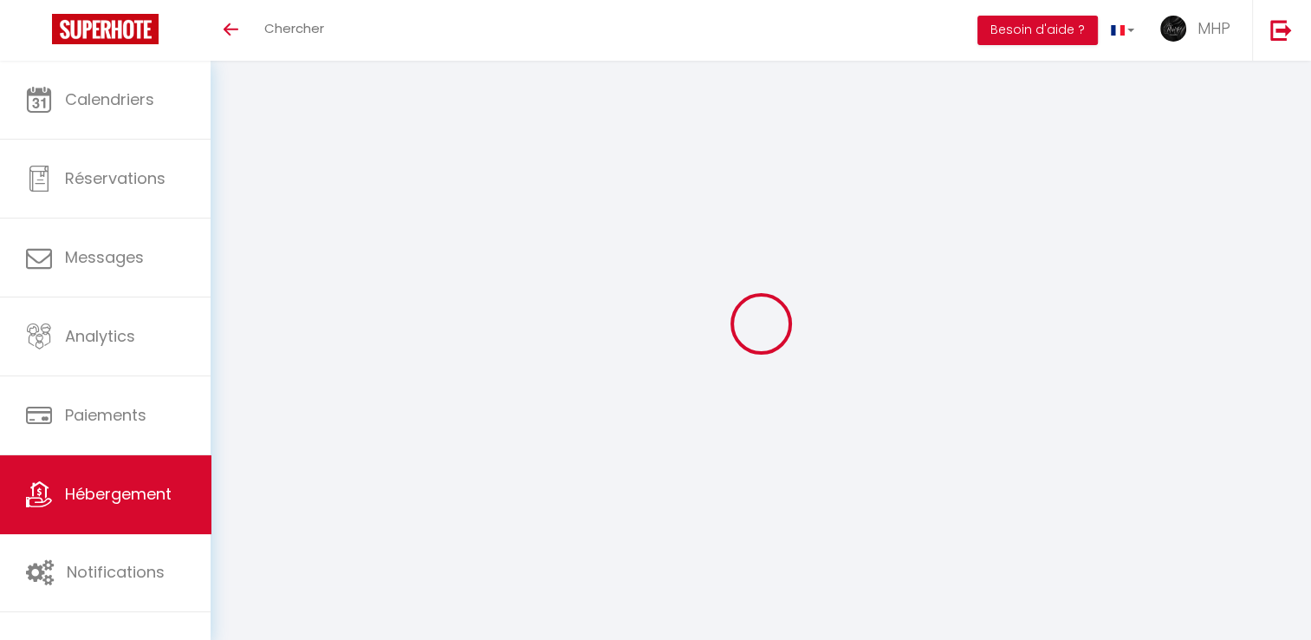
checkbox input "false"
checkbox input "true"
checkbox input "false"
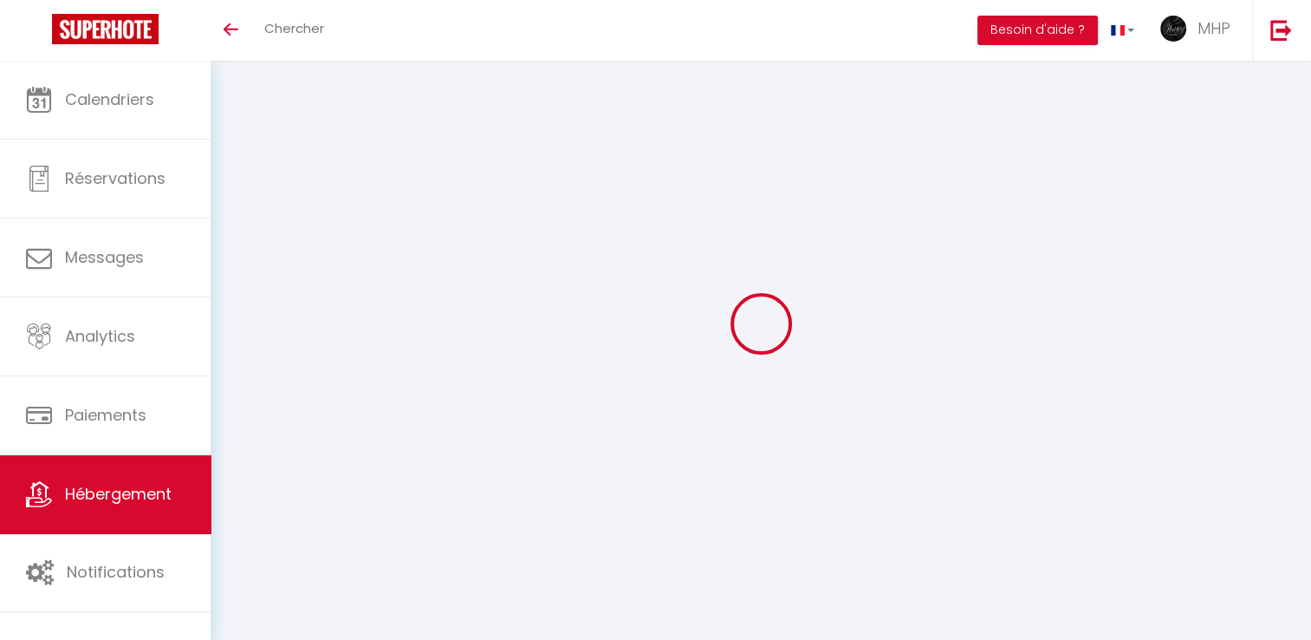
checkbox input "true"
checkbox input "false"
select select "16:00"
select select "21:00"
select select "10:30"
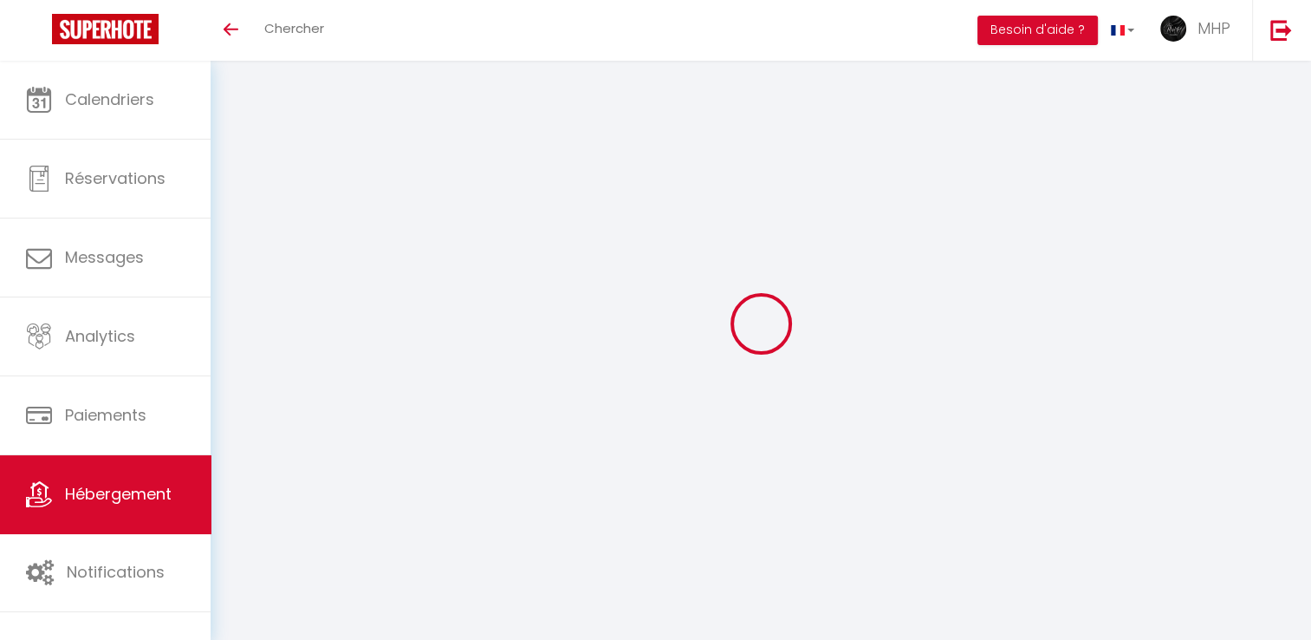
select select "30"
select select "120"
select select "08:00"
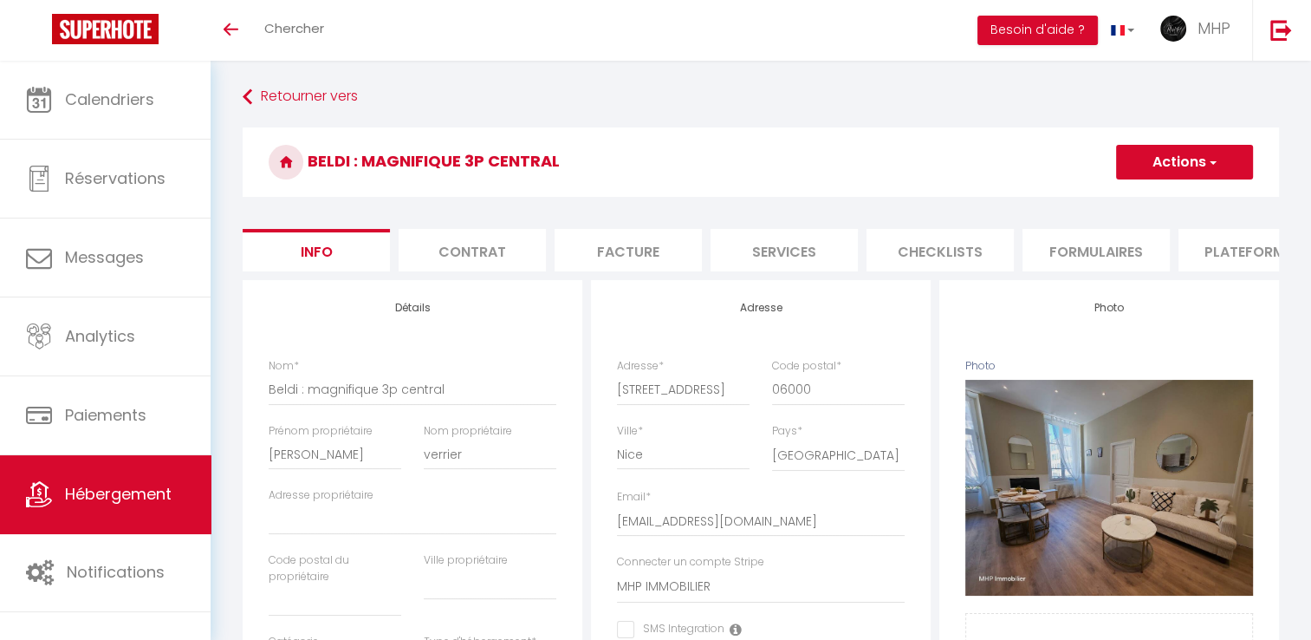
scroll to position [845, 0]
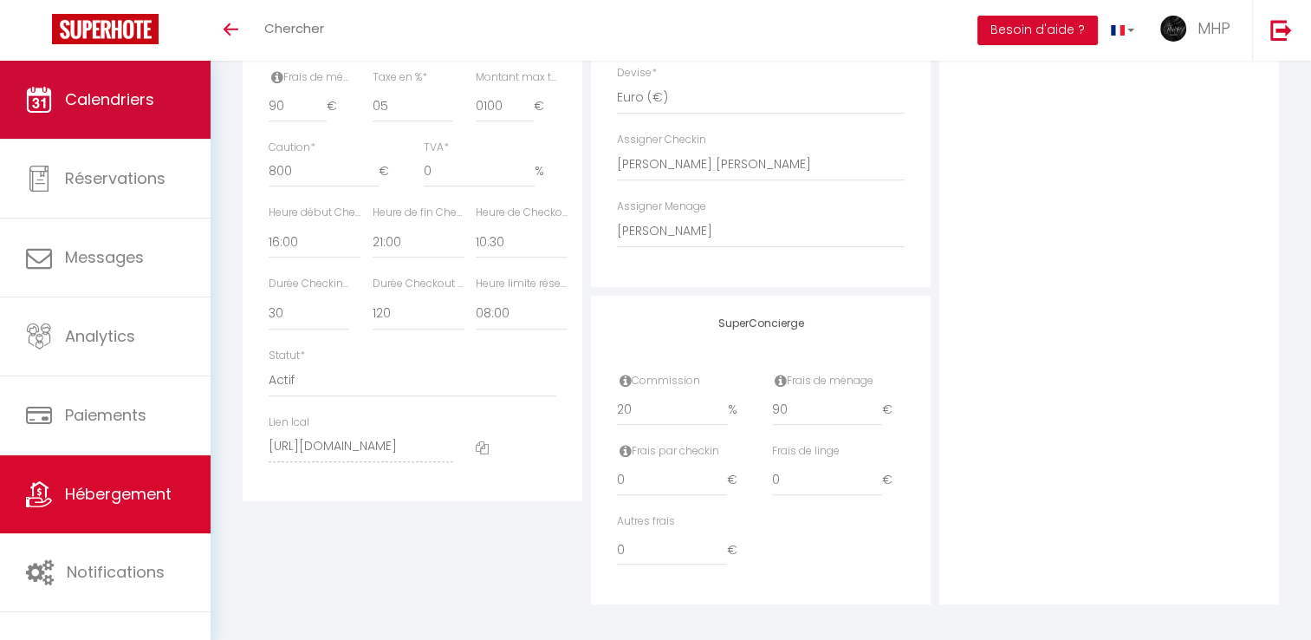
click at [146, 102] on span "Calendriers" at bounding box center [109, 99] width 89 height 22
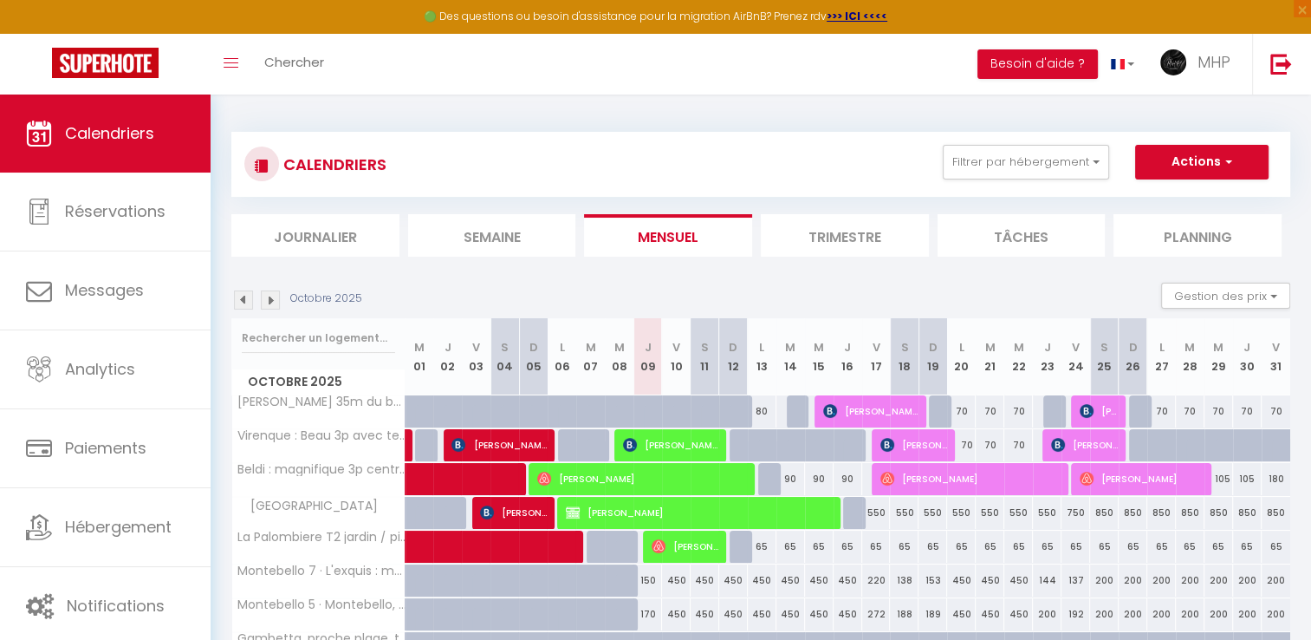
click at [239, 299] on img at bounding box center [243, 299] width 19 height 19
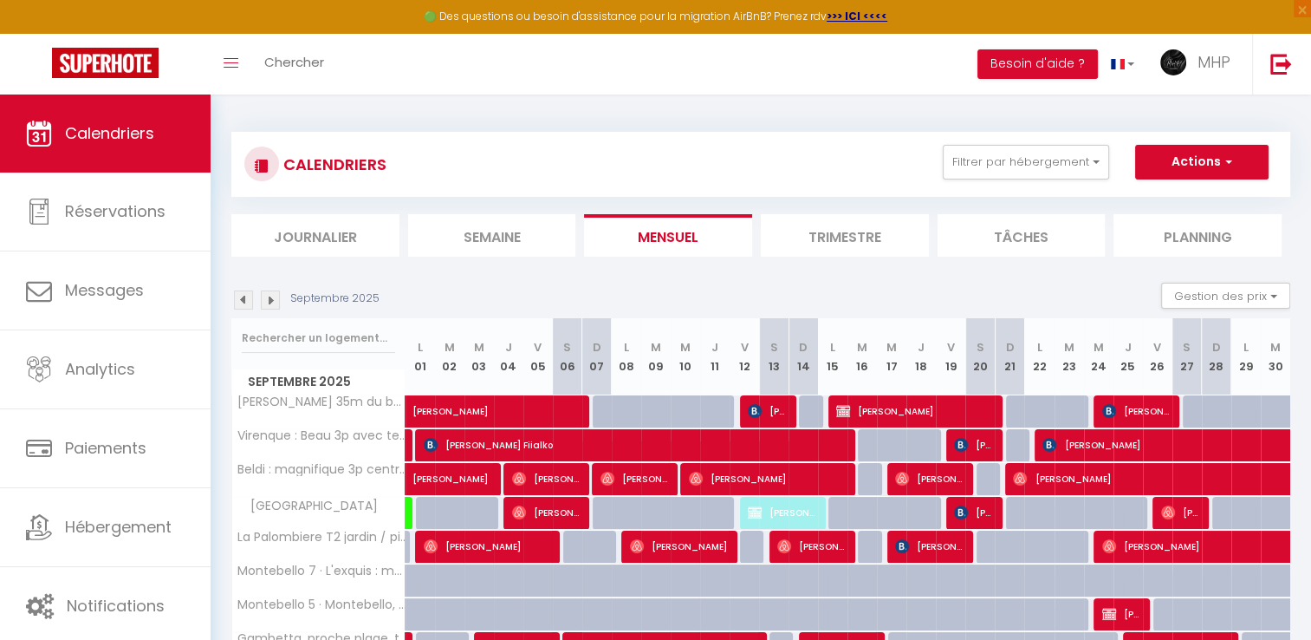
click at [239, 299] on img at bounding box center [243, 299] width 19 height 19
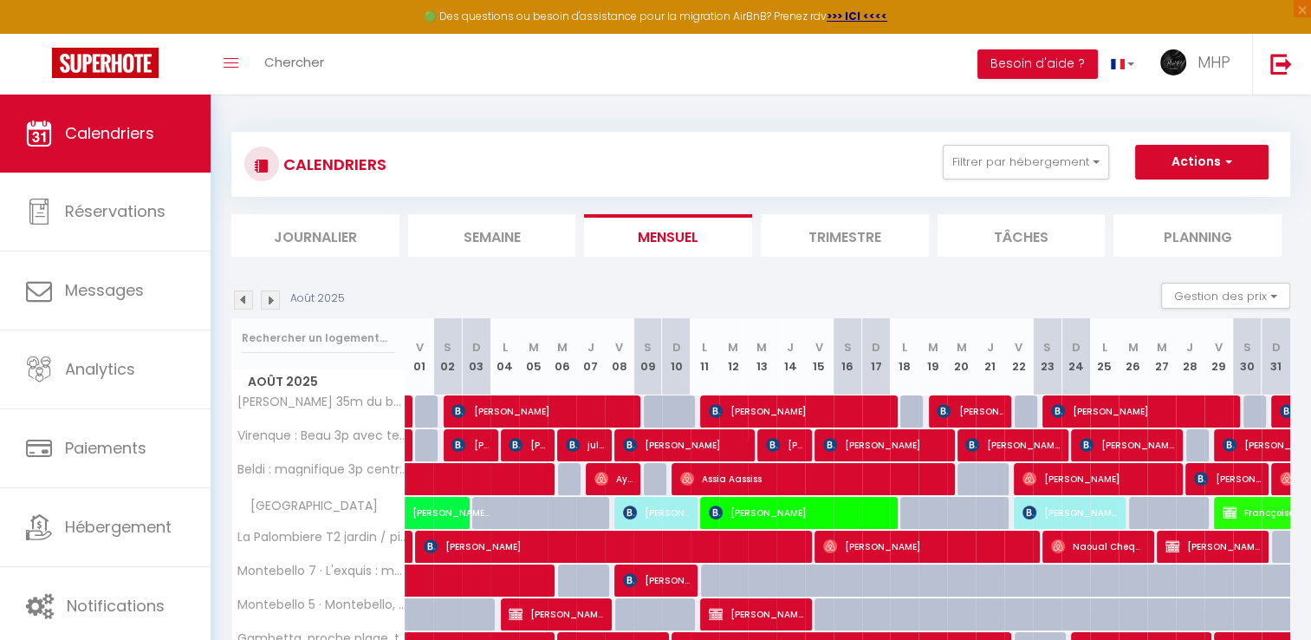
click at [652, 409] on div at bounding box center [658, 411] width 29 height 33
type input "100"
type input "[PERSON_NAME] 09 Août 2025"
type input "Dim 10 Août 2025"
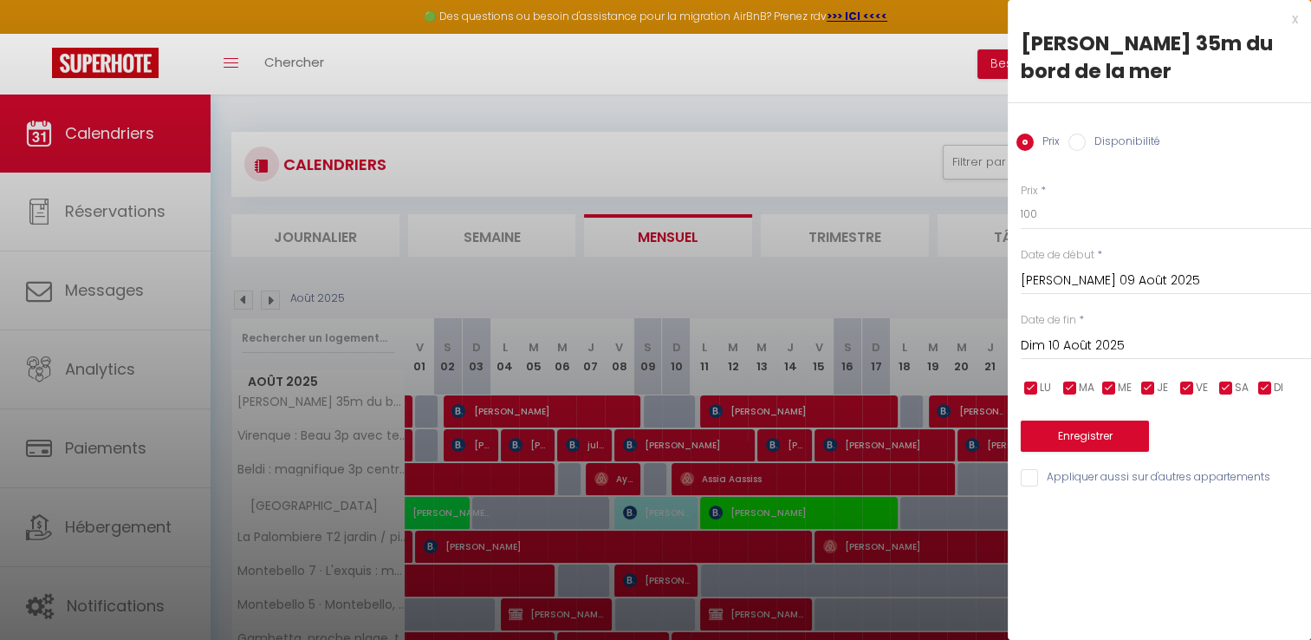
click at [675, 409] on div at bounding box center [655, 320] width 1311 height 640
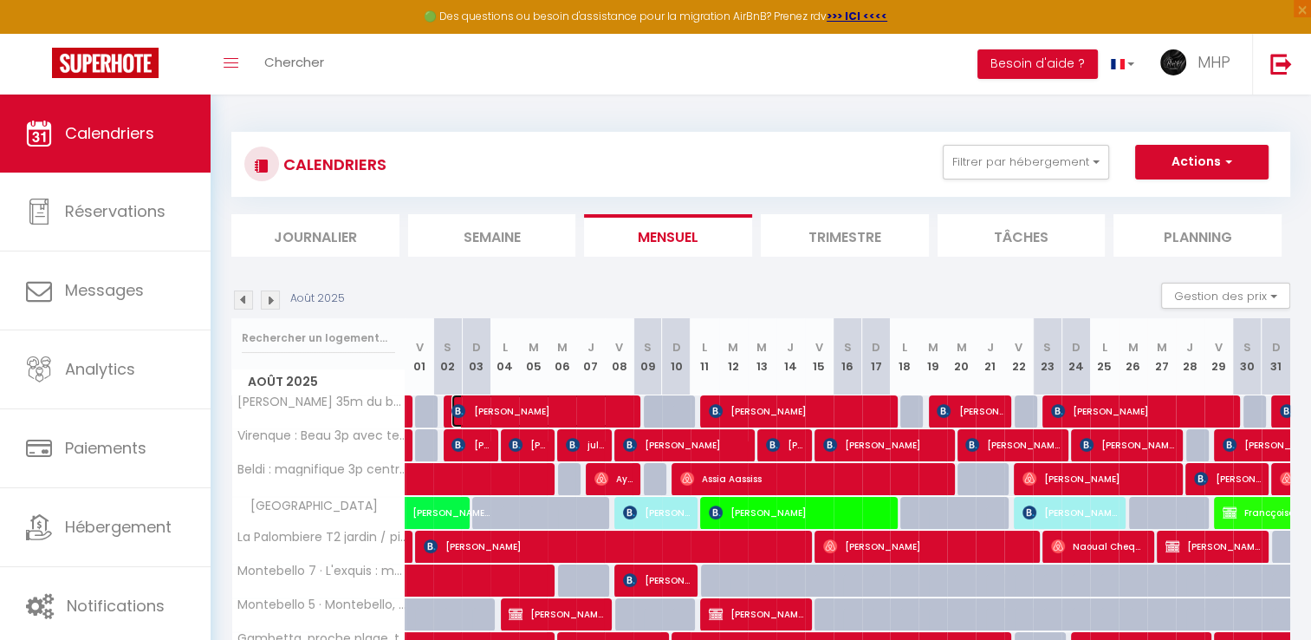
click at [584, 413] on span "[PERSON_NAME]" at bounding box center [542, 410] width 181 height 33
select select "OK"
select select "0"
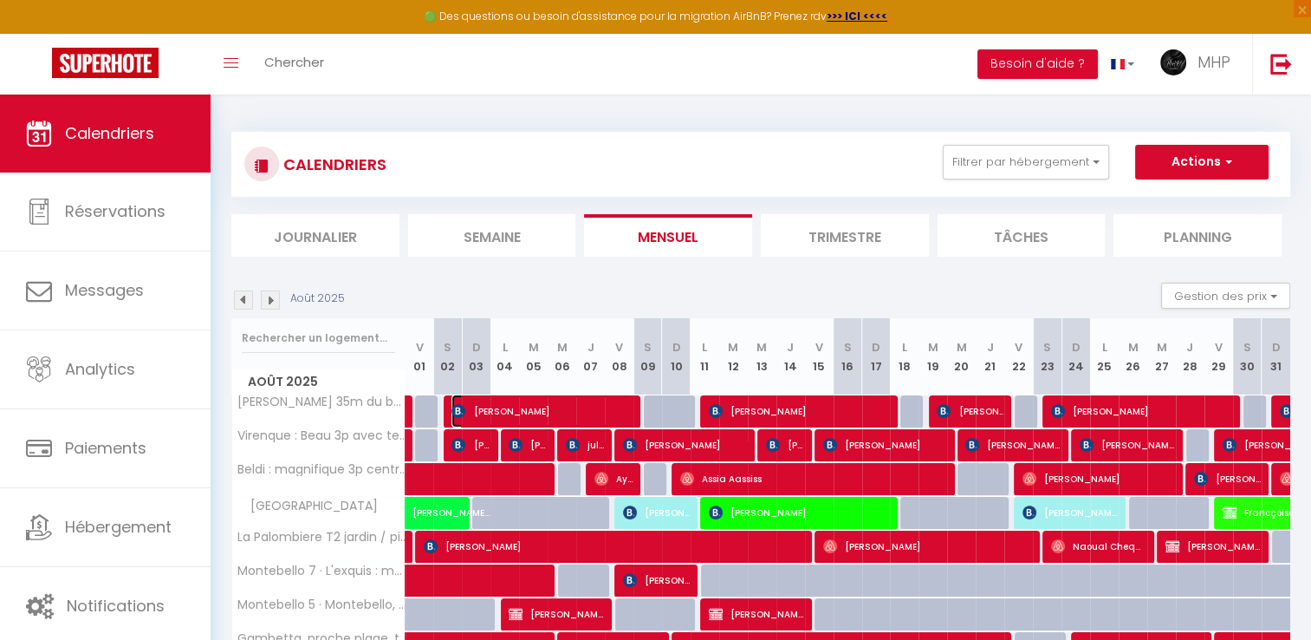
select select "1"
select select
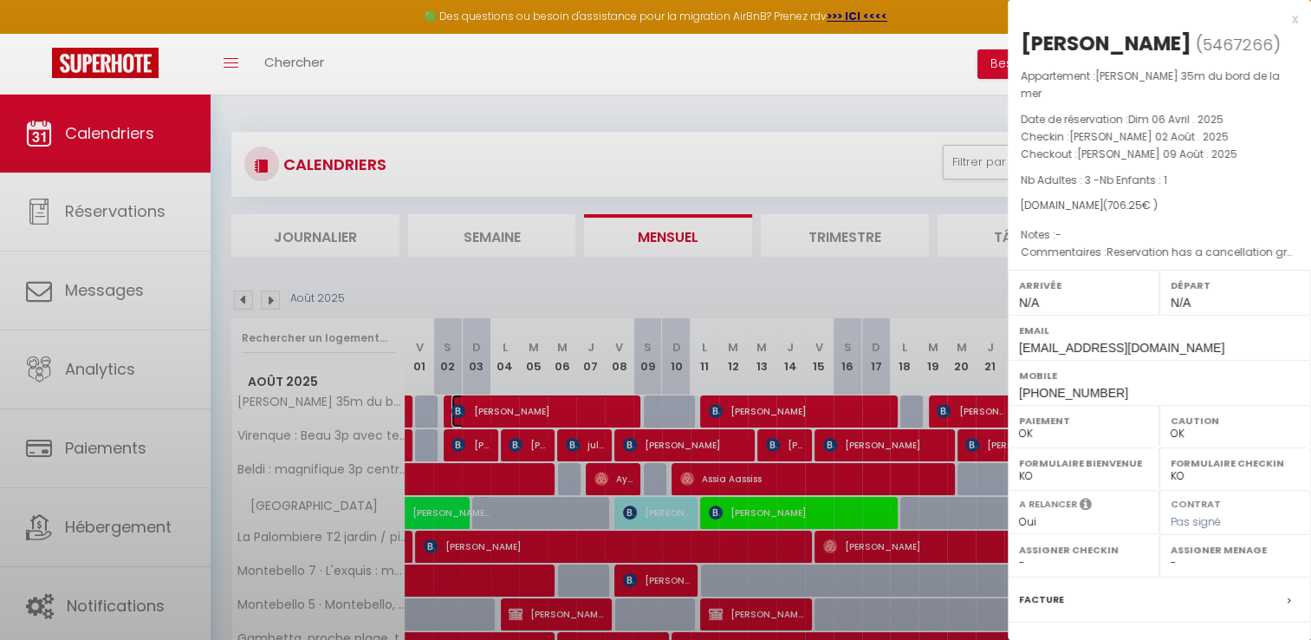
select select "40441"
select select "40382"
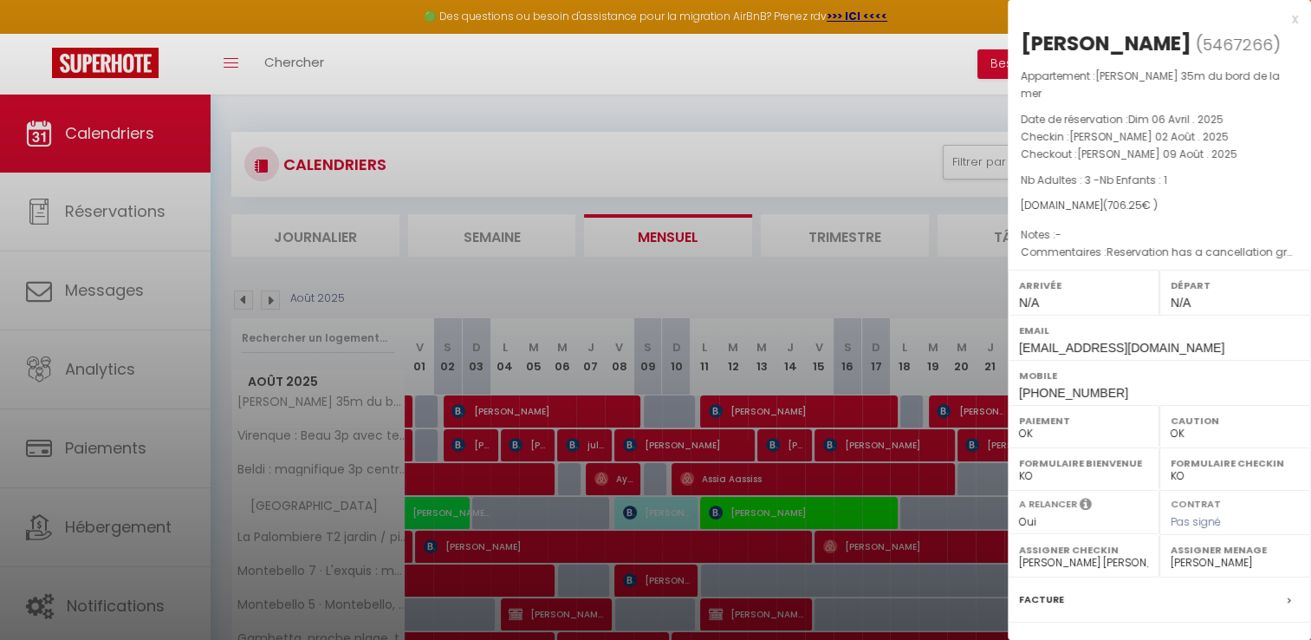
click at [624, 140] on div at bounding box center [655, 320] width 1311 height 640
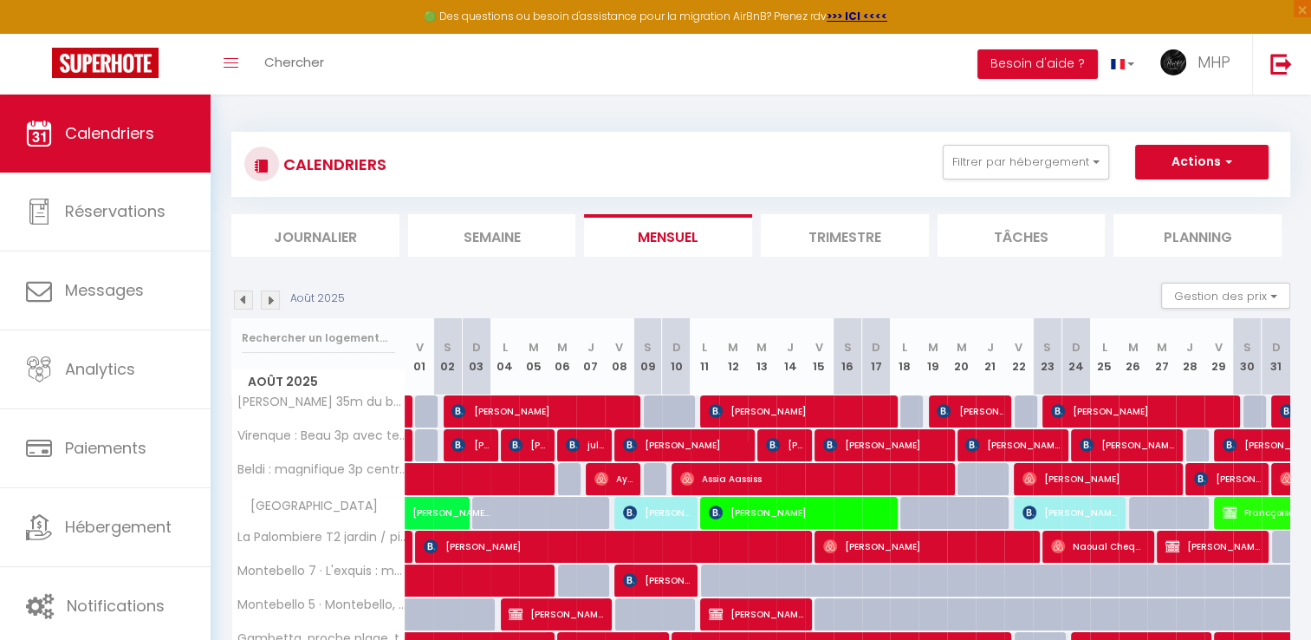
click at [246, 296] on img at bounding box center [243, 299] width 19 height 19
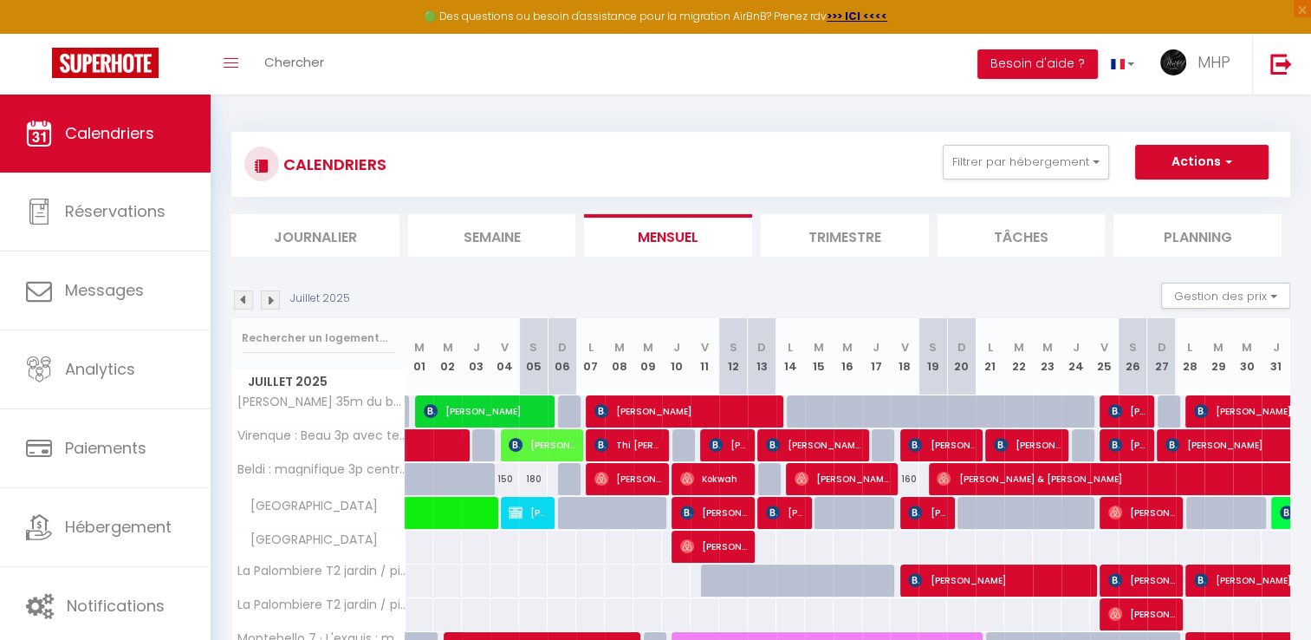
click at [820, 400] on div at bounding box center [819, 411] width 29 height 33
type input "100"
type input "[DATE] Juillet 2025"
type input "Mer 16 Juillet 2025"
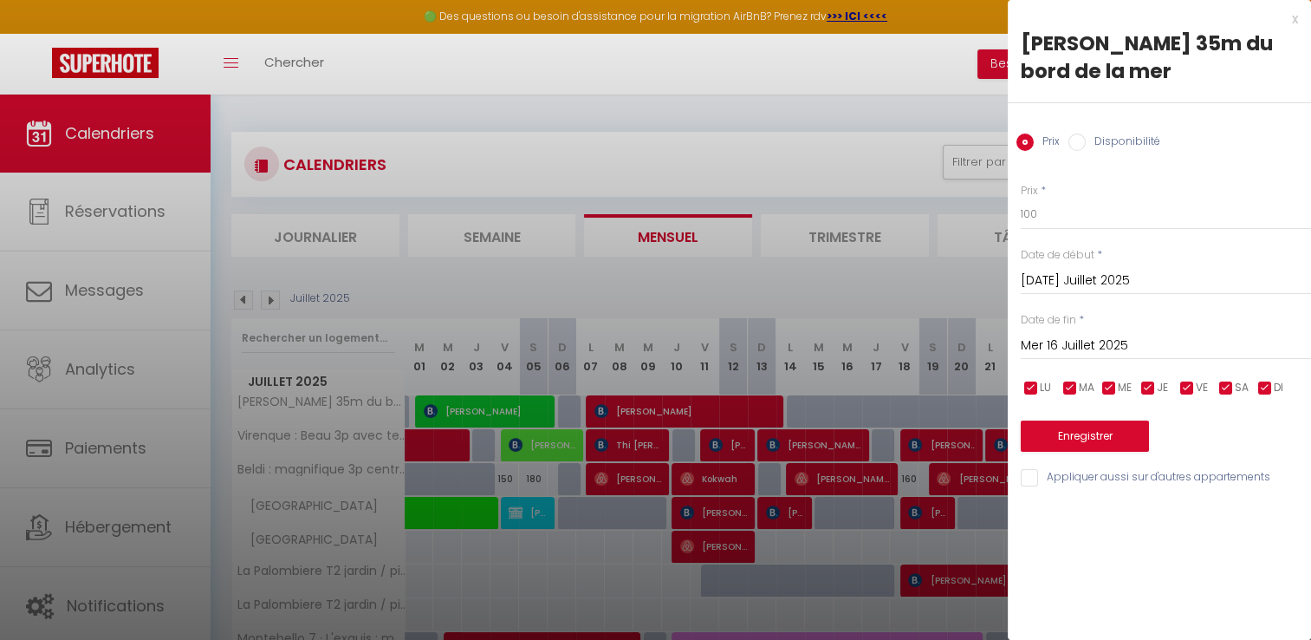
click at [1291, 23] on div "x" at bounding box center [1153, 19] width 290 height 21
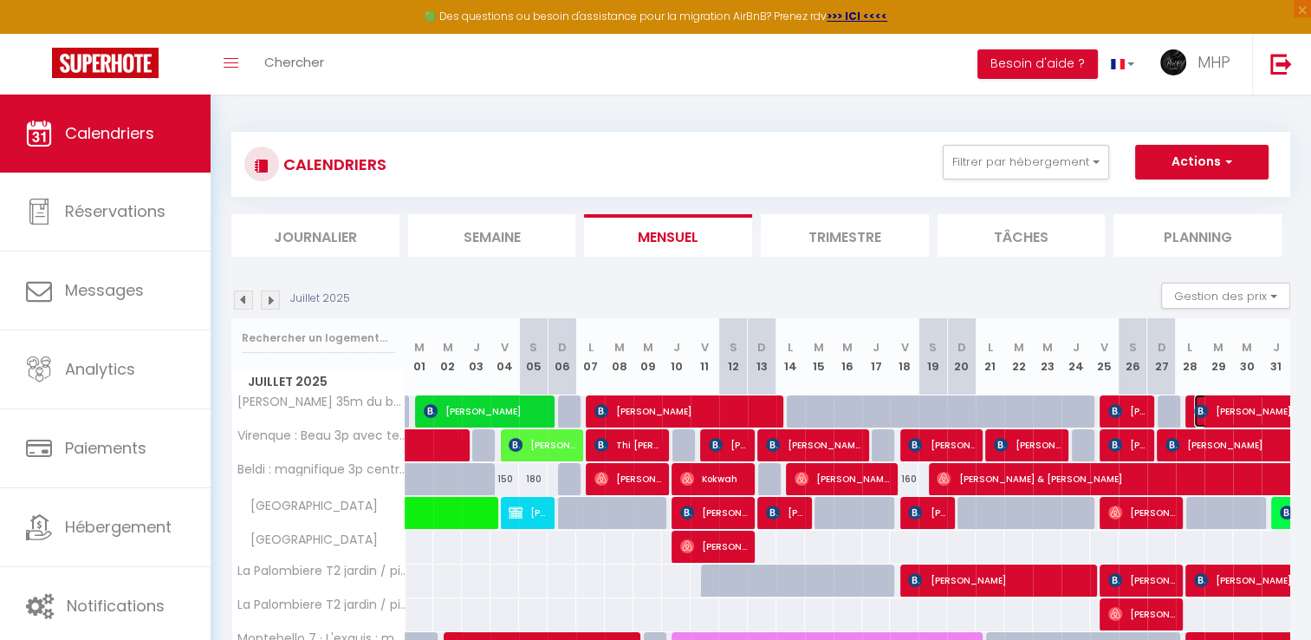
click at [1209, 414] on span "[PERSON_NAME]" at bounding box center [1273, 410] width 159 height 33
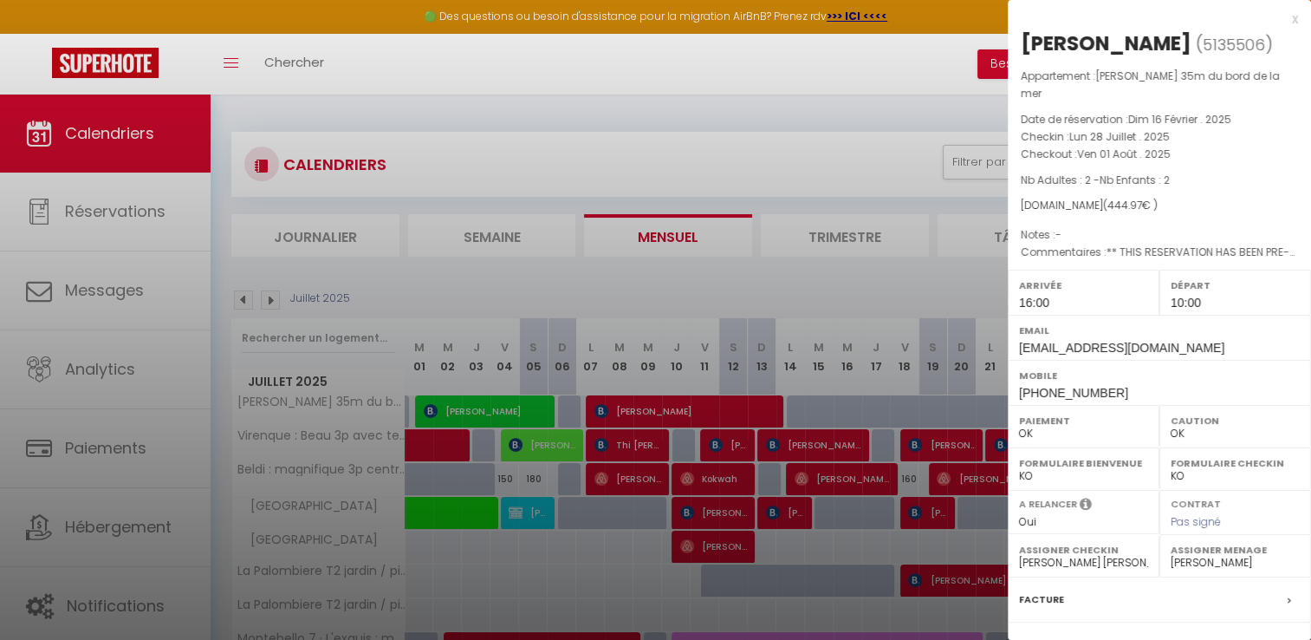
click at [1120, 59] on div "[PERSON_NAME] ( 5135506 ) Appartement : [PERSON_NAME] 35m du bord de la mer Dat…" at bounding box center [1159, 414] width 303 height 770
click at [938, 64] on div at bounding box center [655, 320] width 1311 height 640
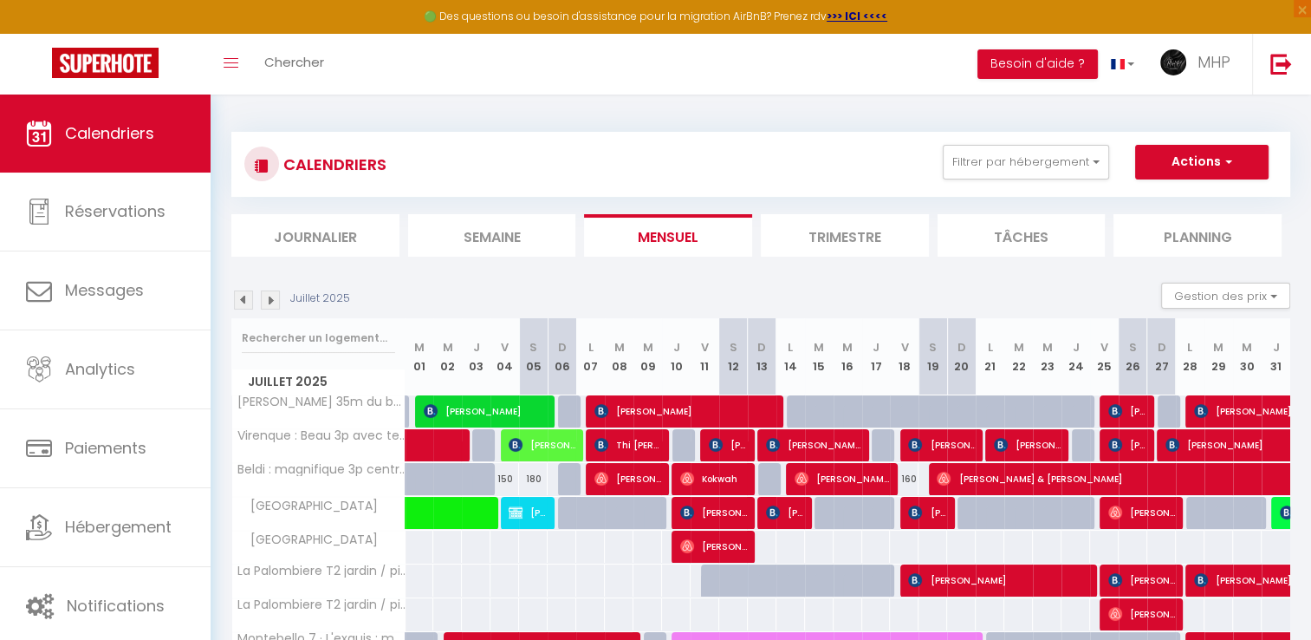
click at [763, 480] on div at bounding box center [772, 479] width 29 height 33
type input "175"
type input "Dim 13 Juillet 2025"
type input "Lun 14 Juillet 2025"
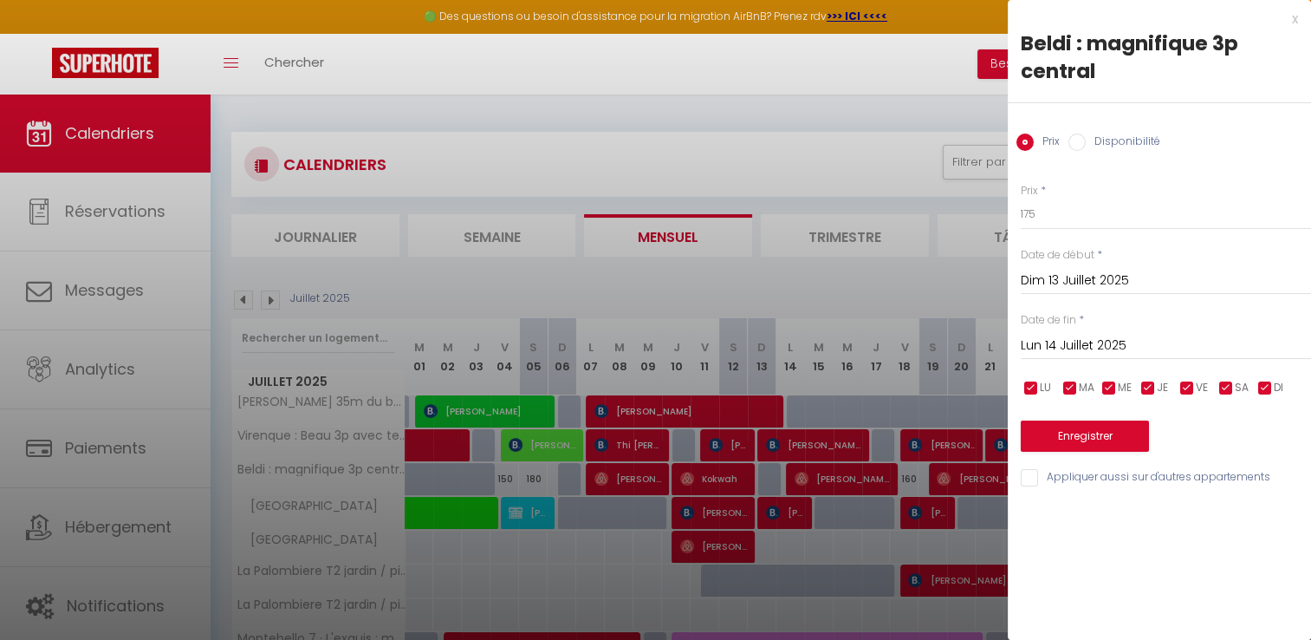
click at [895, 68] on div at bounding box center [655, 320] width 1311 height 640
